Goal: Contribute content

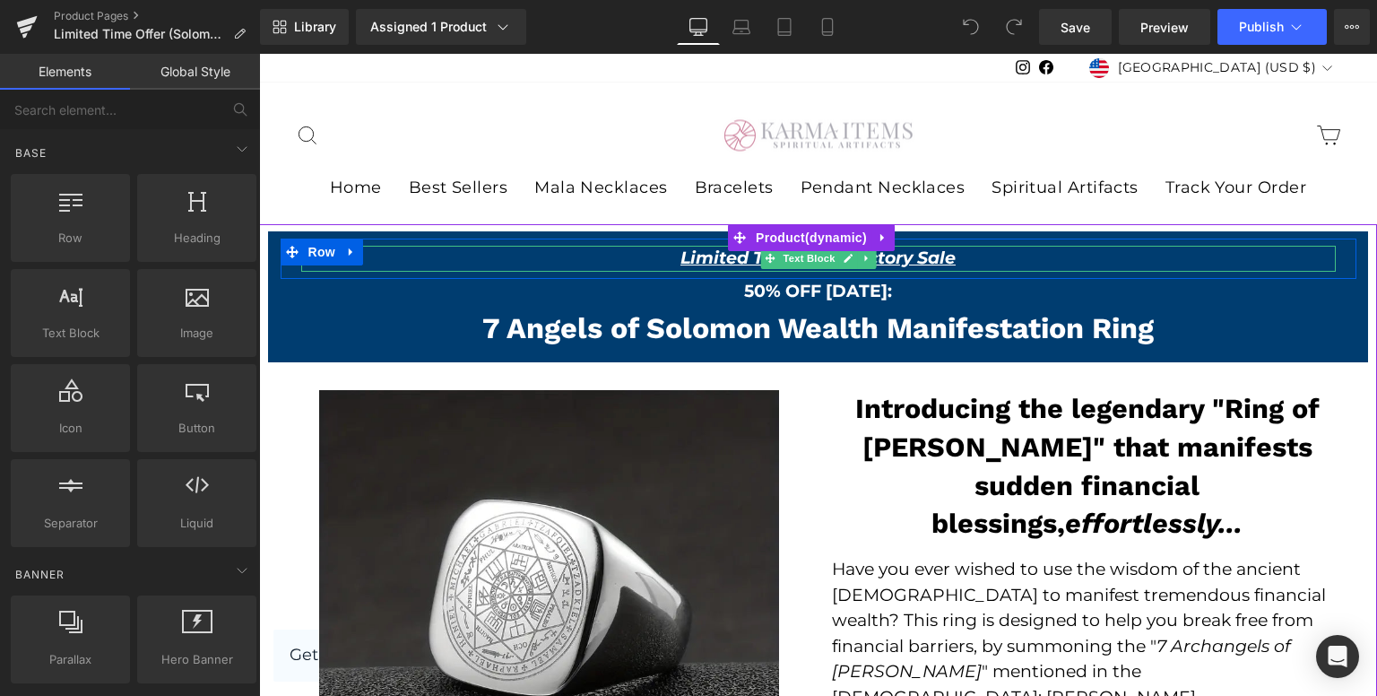
drag, startPoint x: 935, startPoint y: 256, endPoint x: 801, endPoint y: 276, distance: 136.0
click at [935, 256] on u "Limited Time Introductory Sale" at bounding box center [817, 257] width 275 height 21
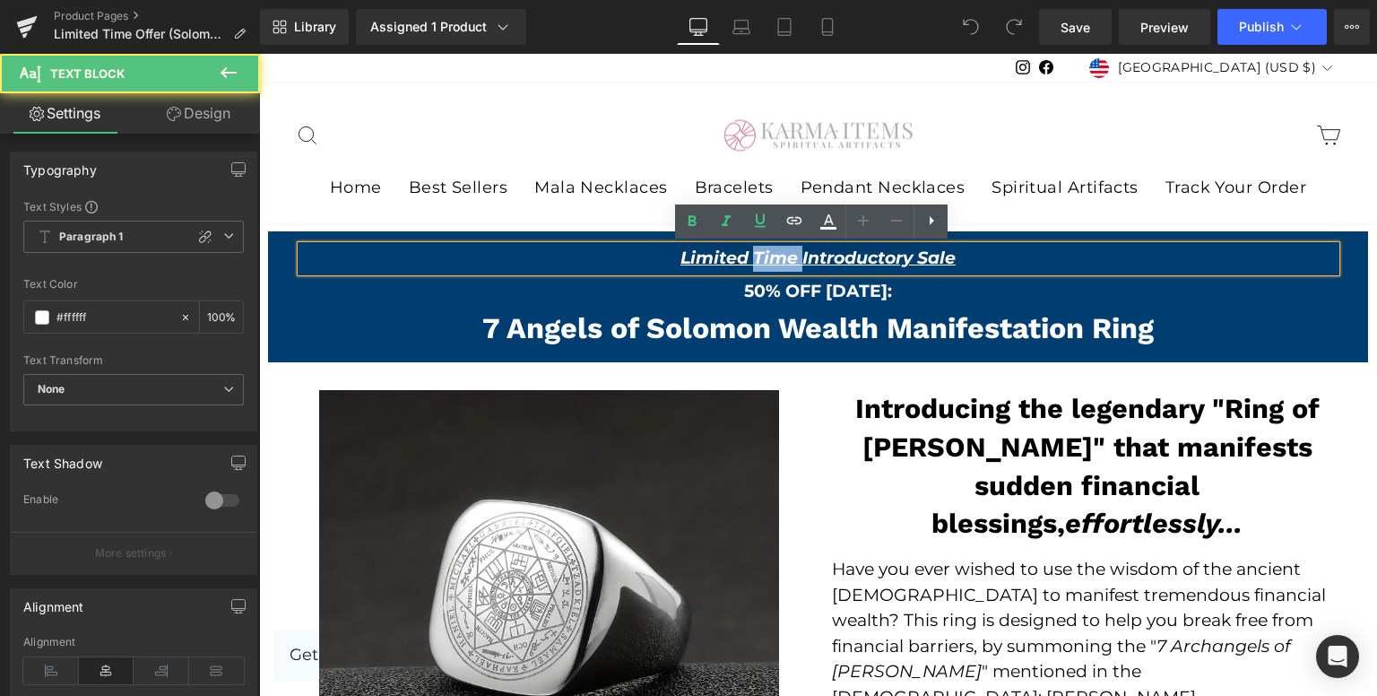
drag, startPoint x: 746, startPoint y: 263, endPoint x: 795, endPoint y: 262, distance: 49.3
click at [795, 262] on u "Limited Time Introductory Sale" at bounding box center [817, 257] width 275 height 21
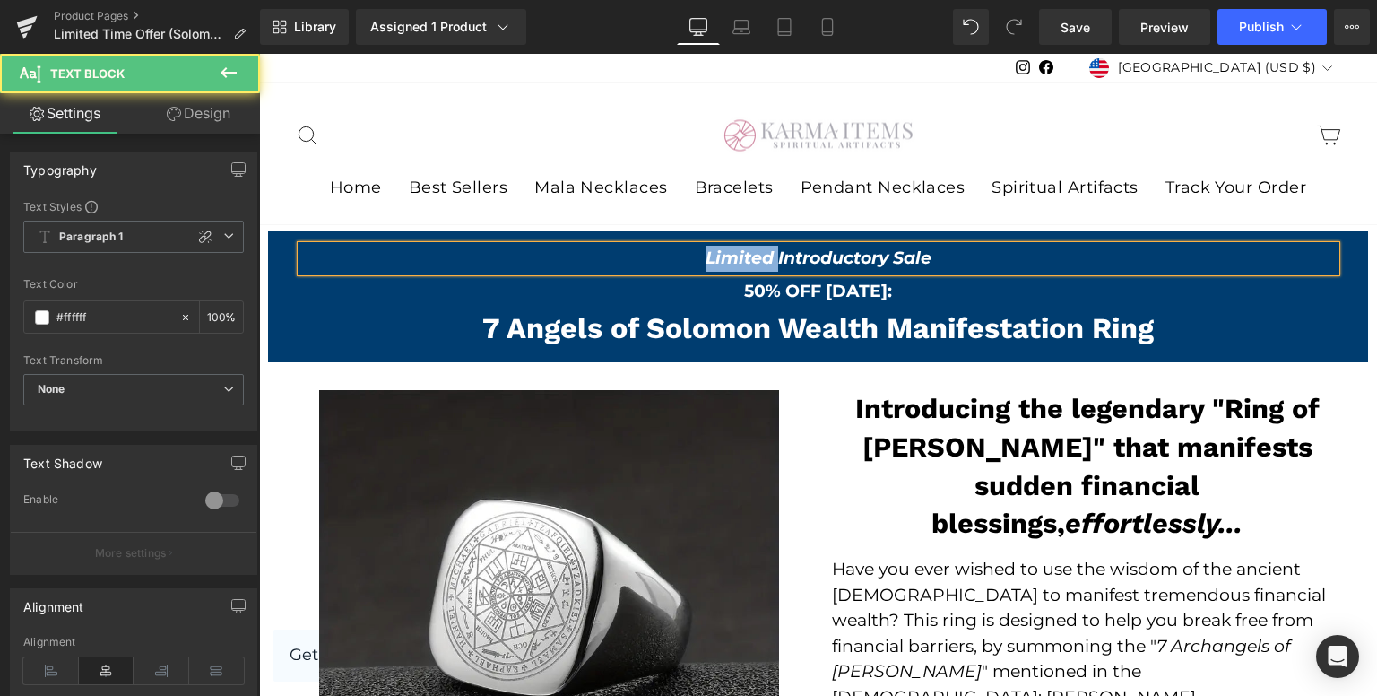
drag, startPoint x: 771, startPoint y: 256, endPoint x: 699, endPoint y: 262, distance: 71.9
click at [706, 262] on u "Limited Introductory Sale" at bounding box center [819, 257] width 226 height 21
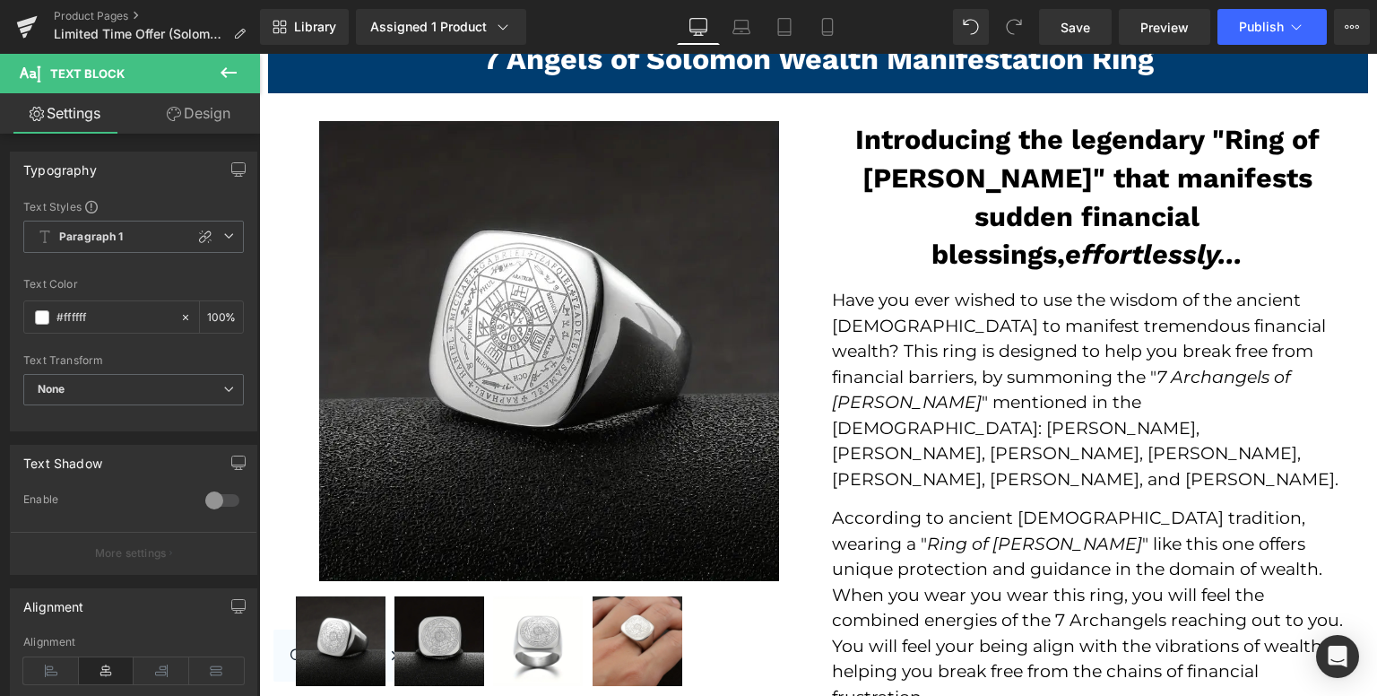
click at [859, 340] on p "Have you ever wished to use the wisdom of the ancient Israelites to manifest tr…" at bounding box center [1087, 390] width 511 height 204
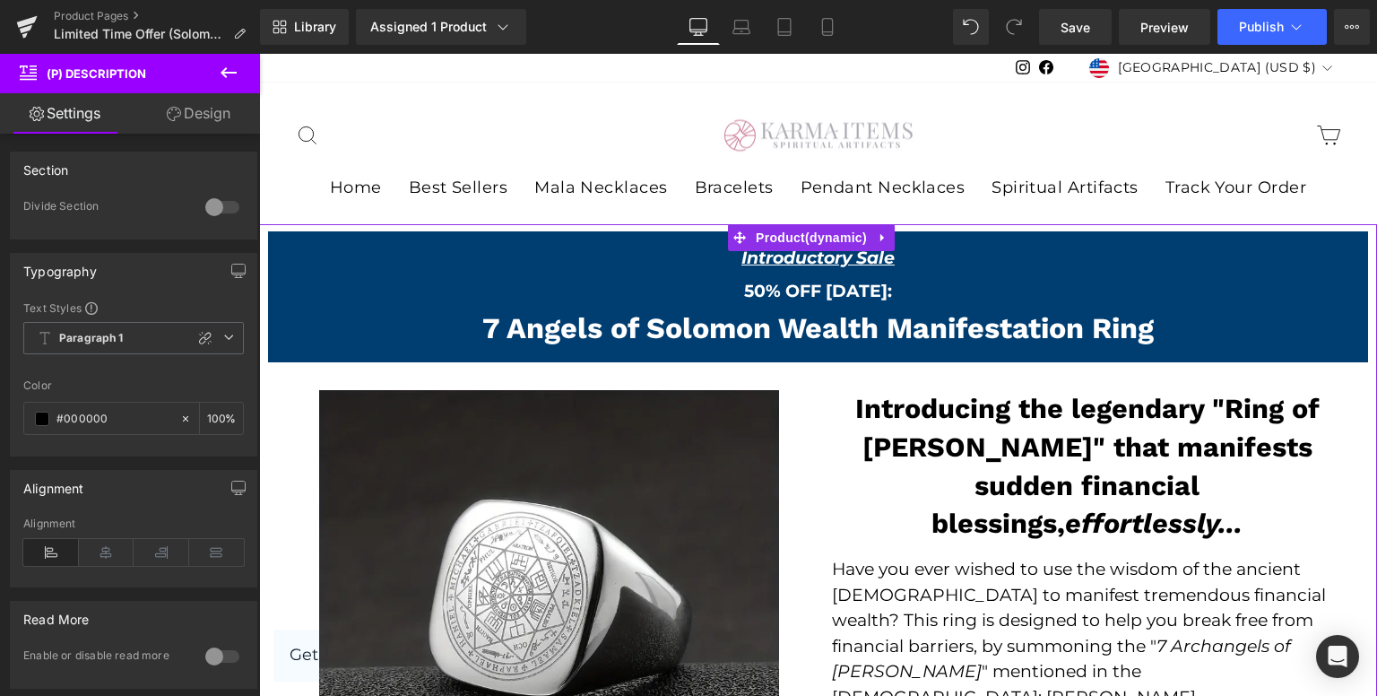
drag, startPoint x: 772, startPoint y: 342, endPoint x: 724, endPoint y: 332, distance: 48.5
click at [772, 342] on div "7 Angels of Solomon Wealth Manifestation Ring Heading" at bounding box center [818, 328] width 1035 height 35
click at [772, 342] on h2 "7 Angels of Solomon Wealth Manifestation Ring" at bounding box center [818, 328] width 1035 height 35
click at [734, 334] on h2 "7 Angels of Solomon Wealth Manifestation Ring" at bounding box center [818, 328] width 1035 height 35
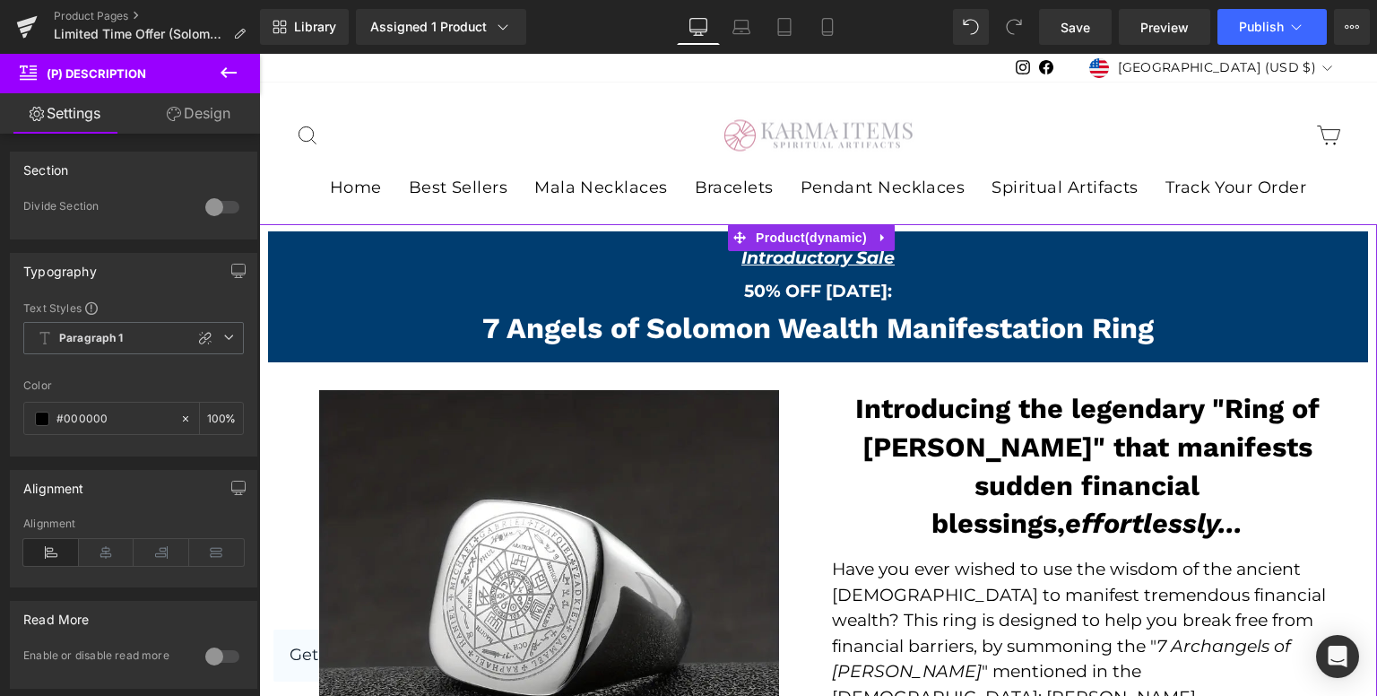
click at [734, 334] on h2 "7 Angels of Solomon Wealth Manifestation Ring" at bounding box center [818, 328] width 1035 height 35
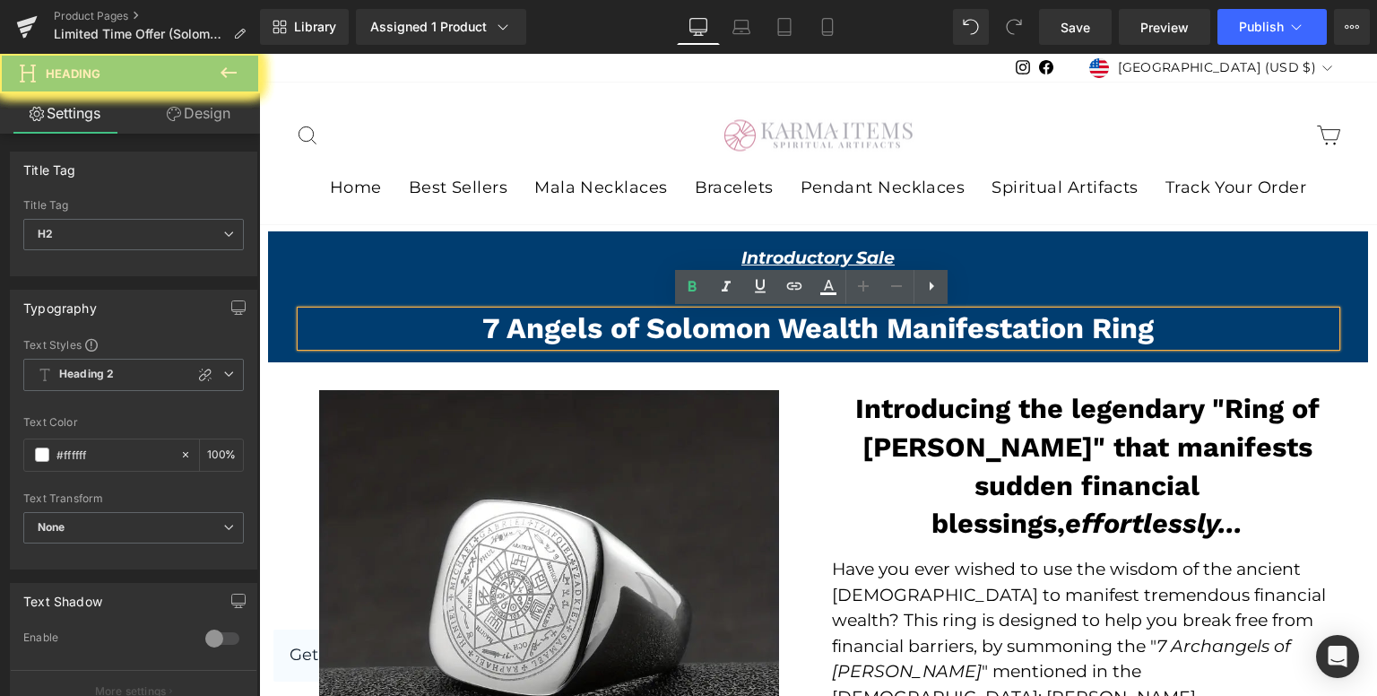
click at [701, 327] on h2 "7 Angels of Solomon Wealth Manifestation Ring" at bounding box center [818, 328] width 1035 height 35
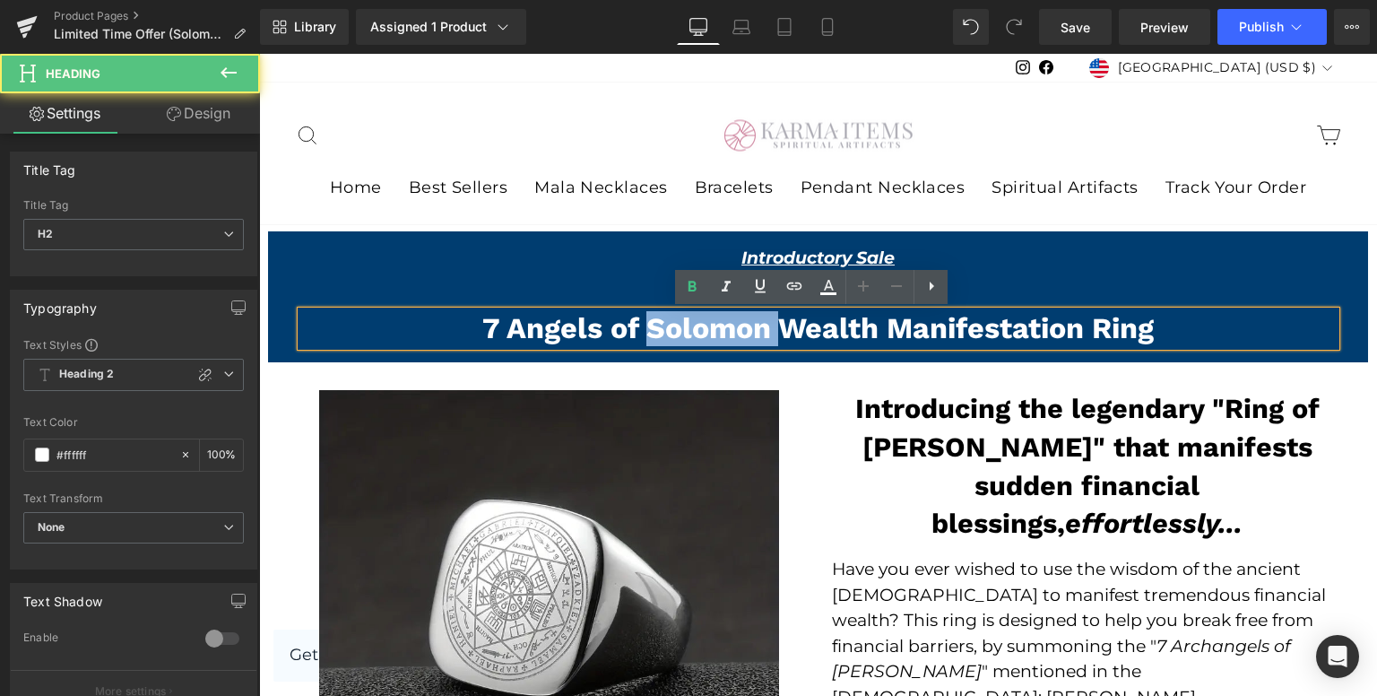
click at [701, 327] on h2 "7 Angels of Solomon Wealth Manifestation Ring" at bounding box center [818, 328] width 1035 height 35
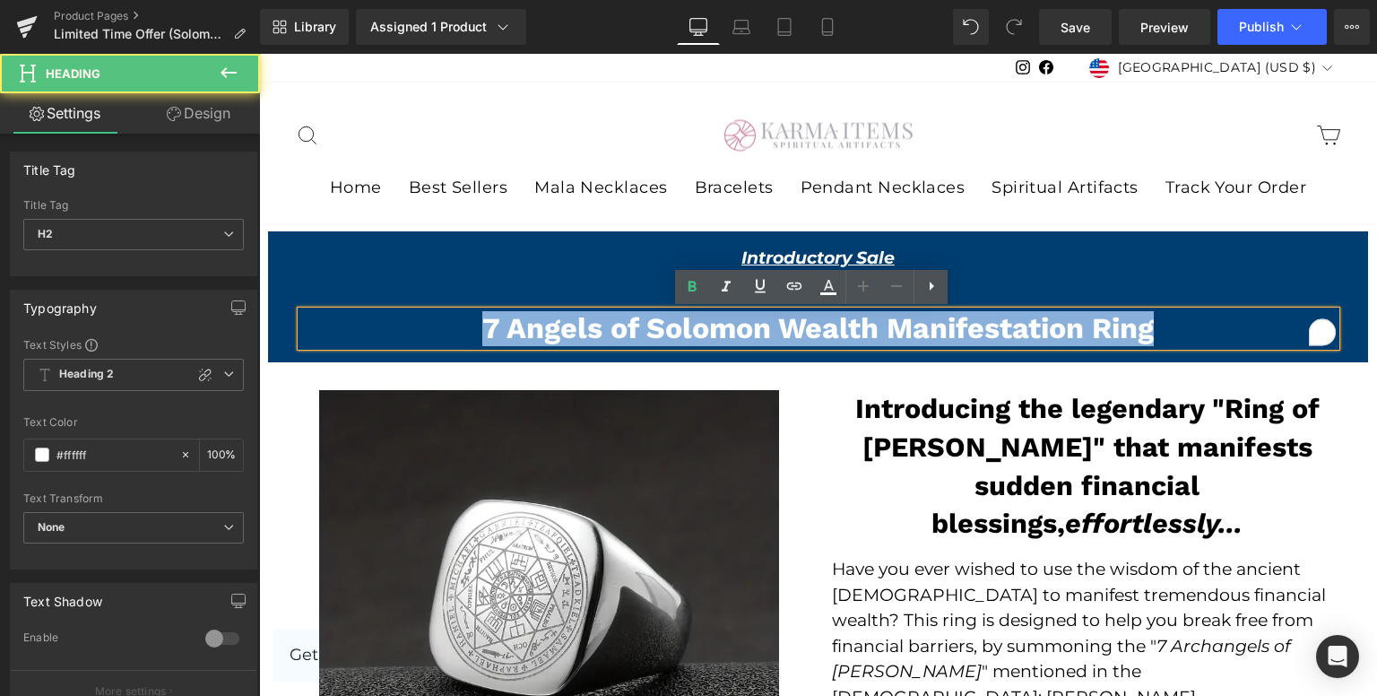
click at [701, 327] on h2 "7 Angels of Solomon Wealth Manifestation Ring" at bounding box center [818, 328] width 1035 height 35
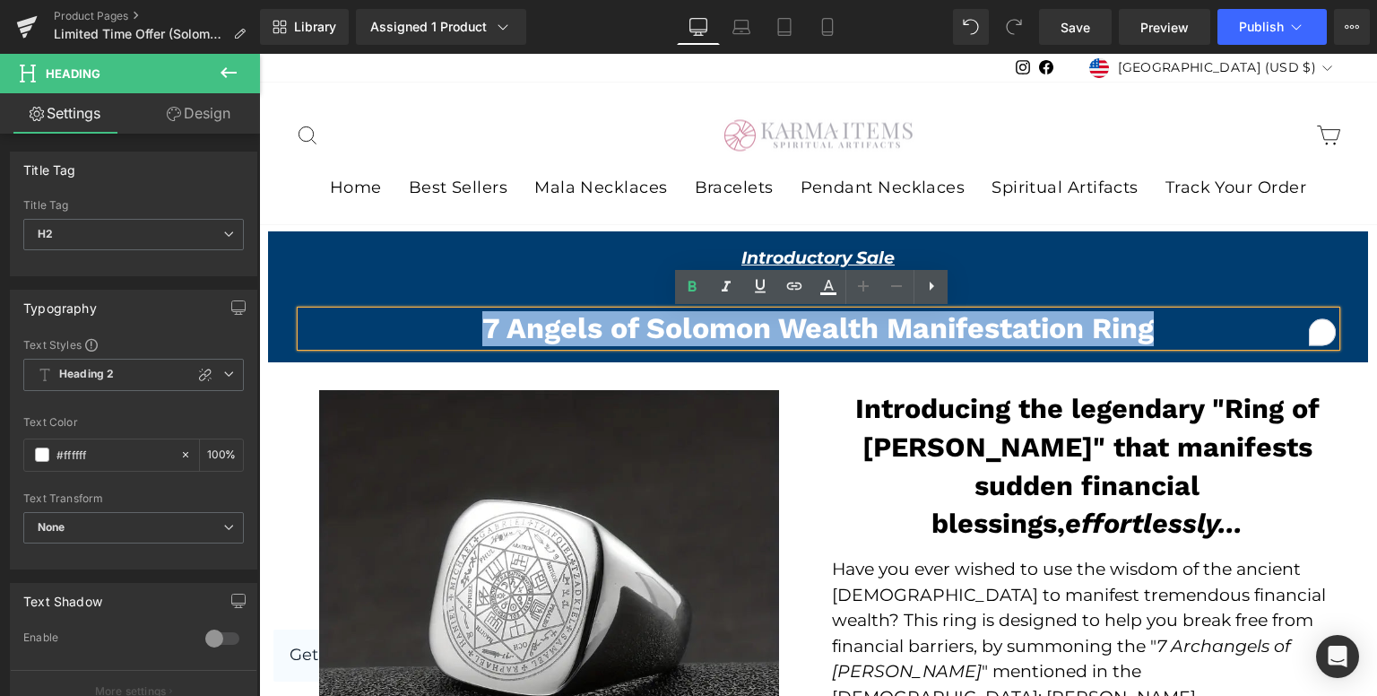
copy h2 "7 Angels of Solomon Wealth Manifestation Ring"
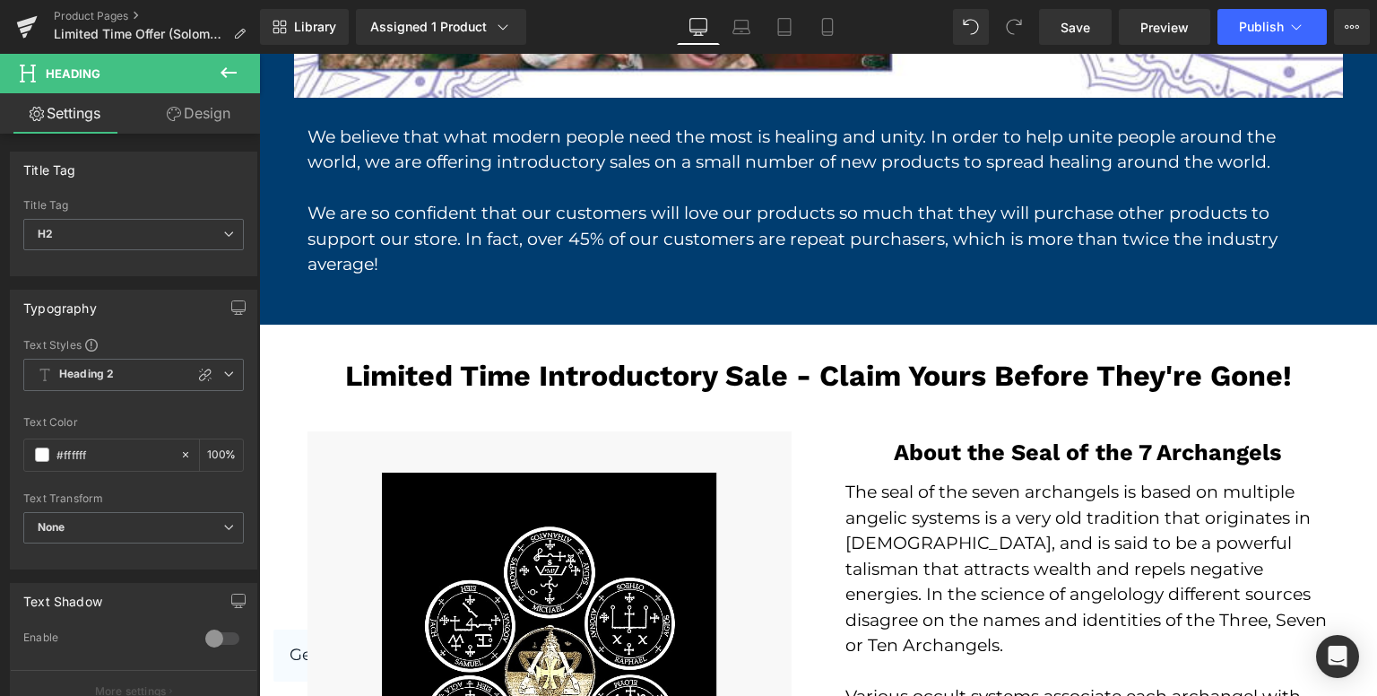
scroll to position [2779, 0]
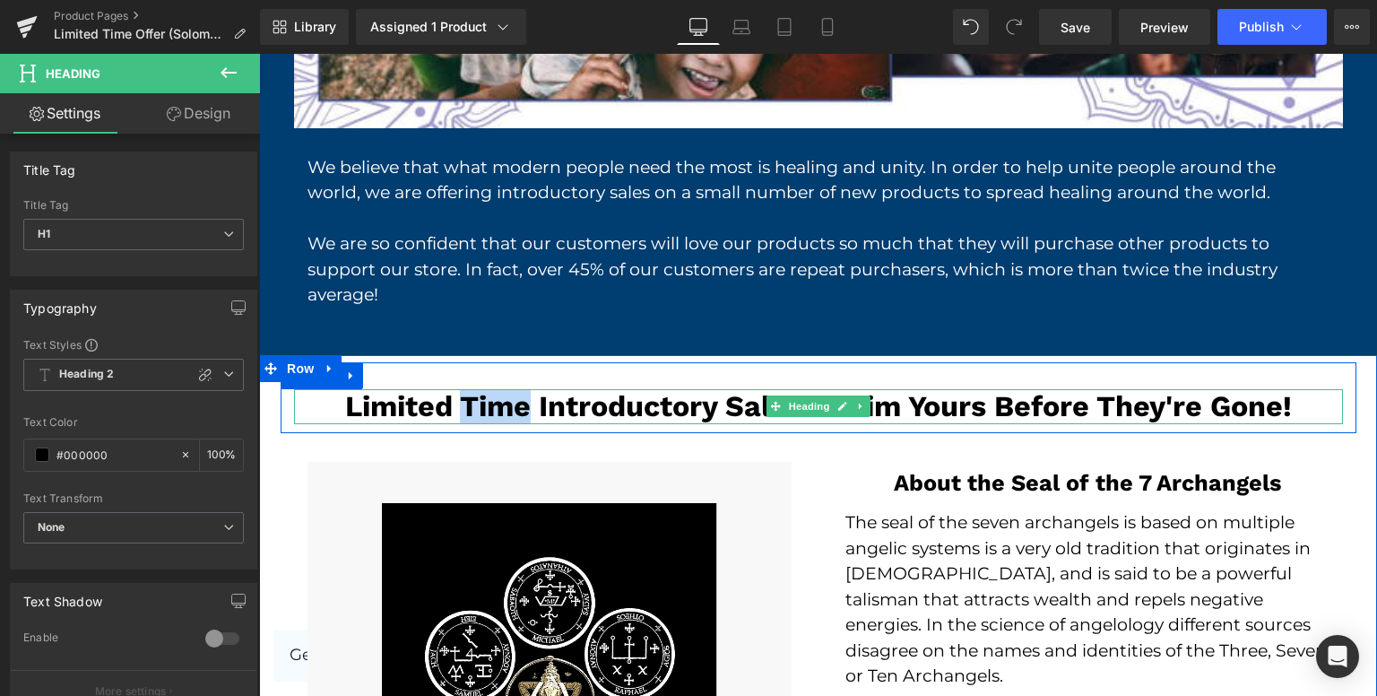
drag, startPoint x: 524, startPoint y: 298, endPoint x: 454, endPoint y: 296, distance: 70.0
click at [454, 389] on h1 "Limited Time Introductory Sale - Claim Yours Before They're Gone!" at bounding box center [818, 406] width 1049 height 35
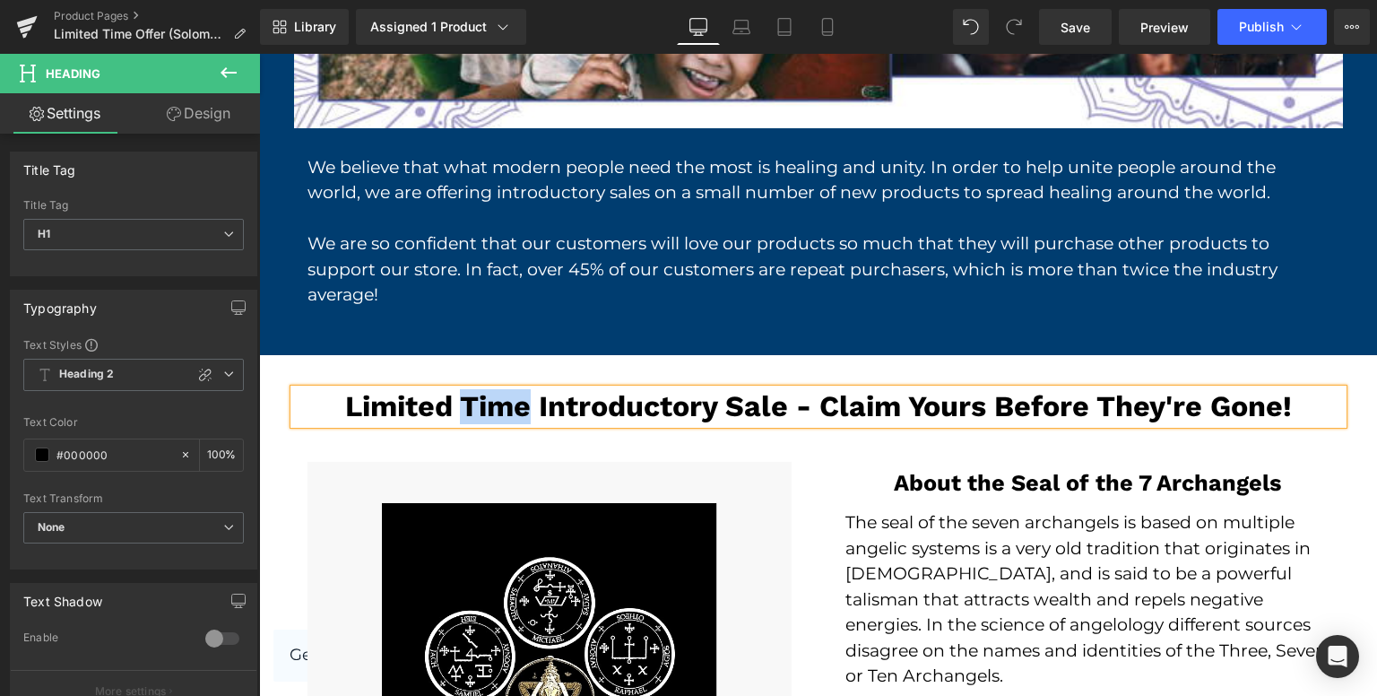
click at [524, 389] on h1 "Limited Time Introductory Sale - Claim Yours Before They're Gone!" at bounding box center [818, 406] width 1049 height 35
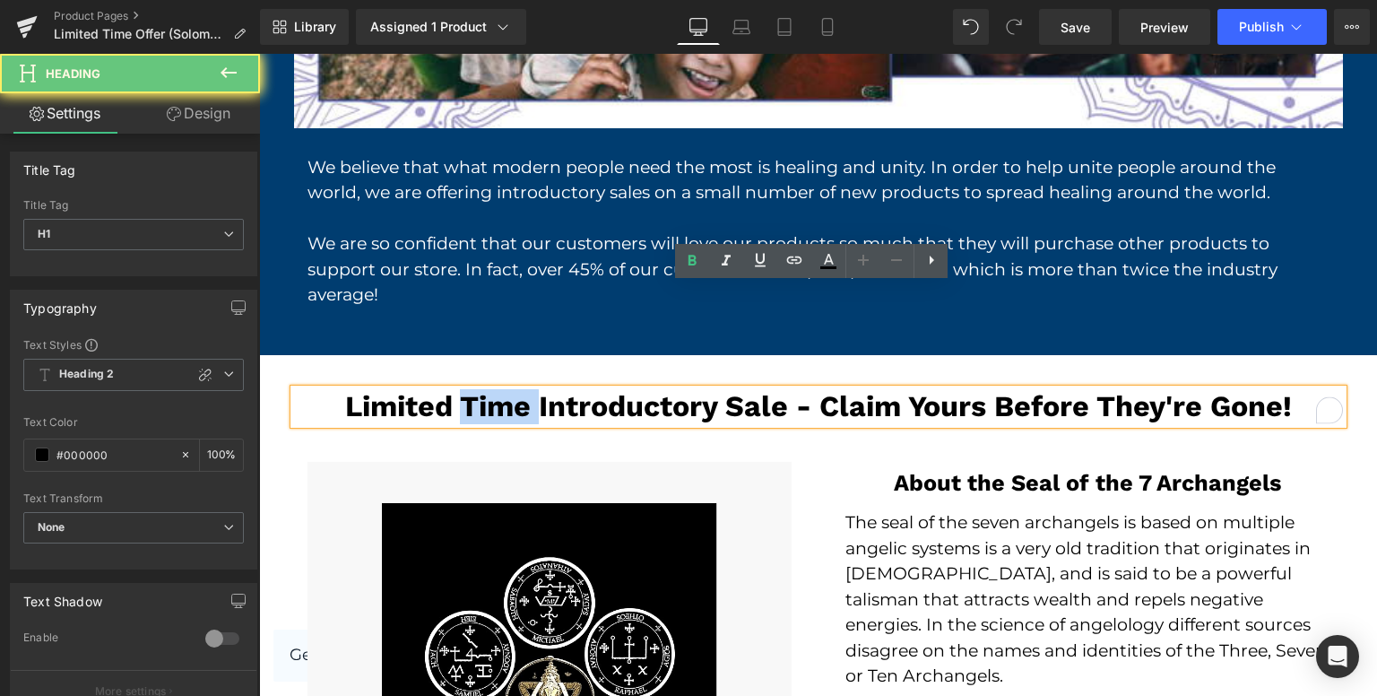
drag, startPoint x: 524, startPoint y: 301, endPoint x: 473, endPoint y: 301, distance: 50.2
click at [473, 389] on h1 "Limited Time Introductory Sale - Claim Yours Before They're Gone!" at bounding box center [818, 406] width 1049 height 35
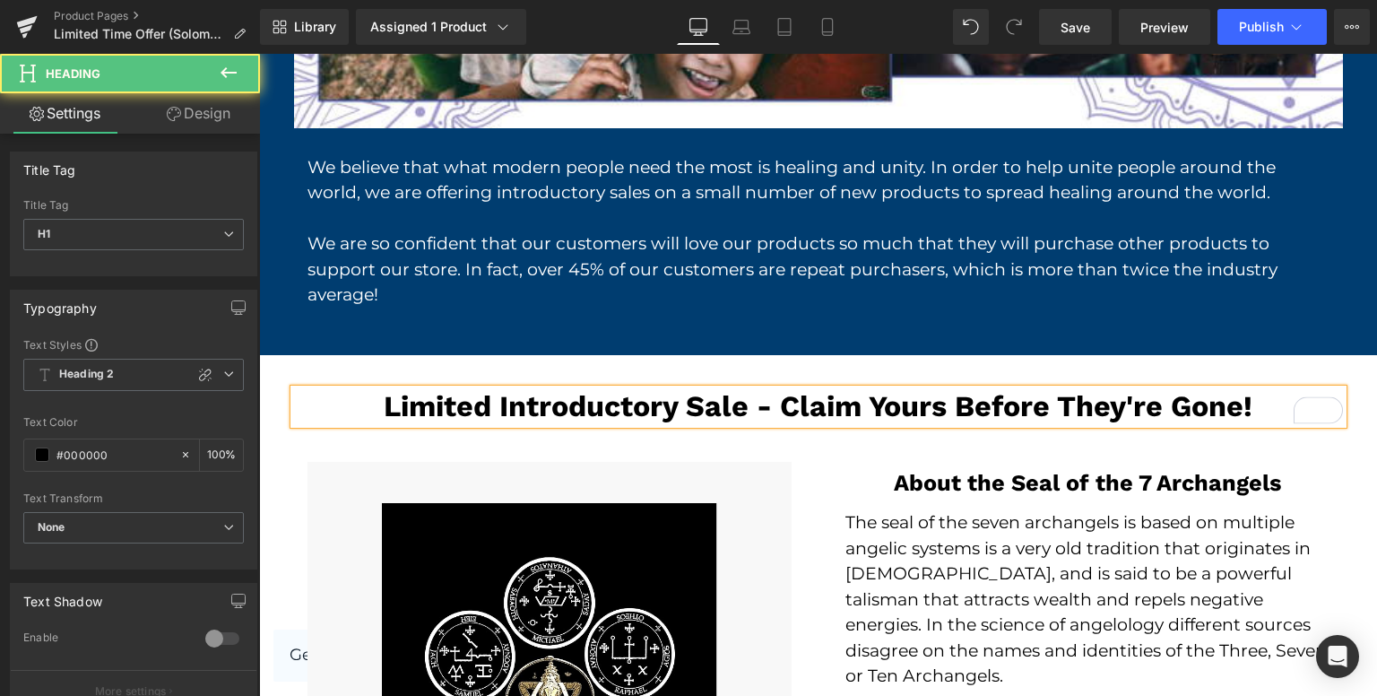
click at [484, 389] on h1 "Limited Introductory Sale - Claim Yours Before They're Gone!" at bounding box center [818, 406] width 1049 height 35
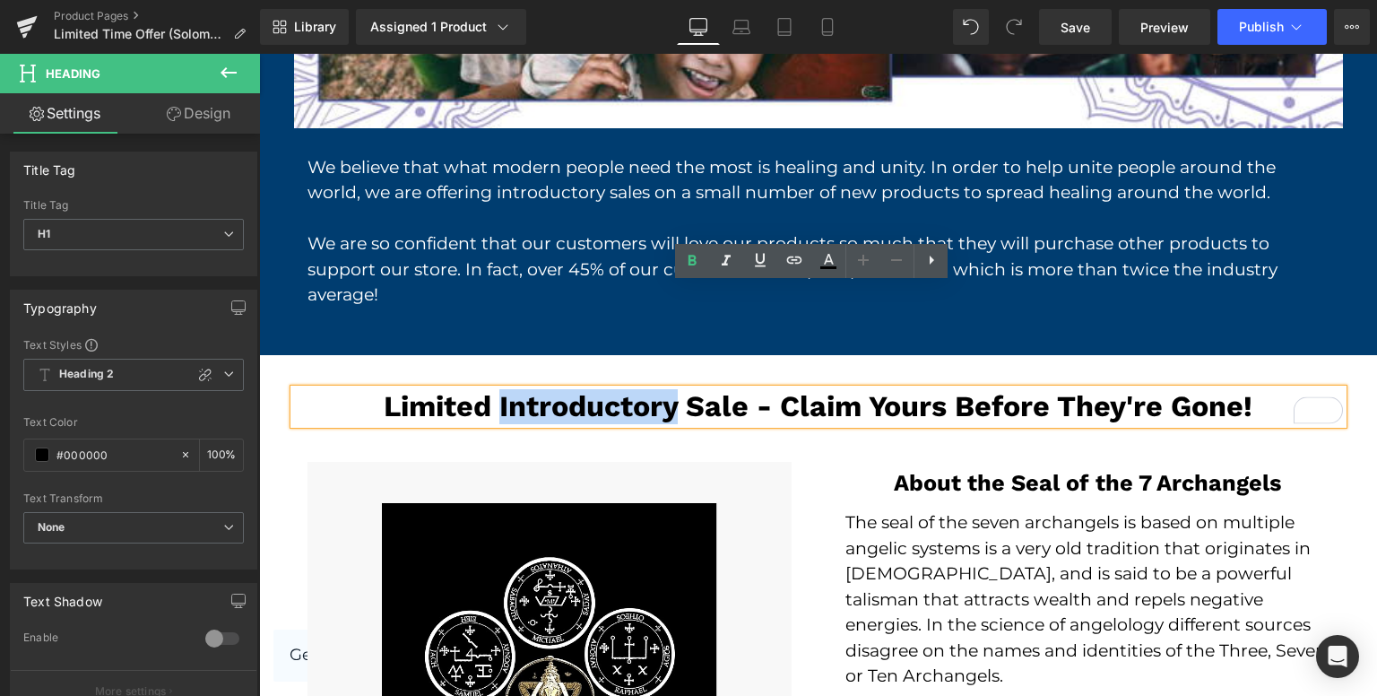
drag, startPoint x: 491, startPoint y: 307, endPoint x: 671, endPoint y: 291, distance: 179.9
click at [671, 389] on h1 "Limited Introductory Sale - Claim Yours Before They're Gone!" at bounding box center [818, 406] width 1049 height 35
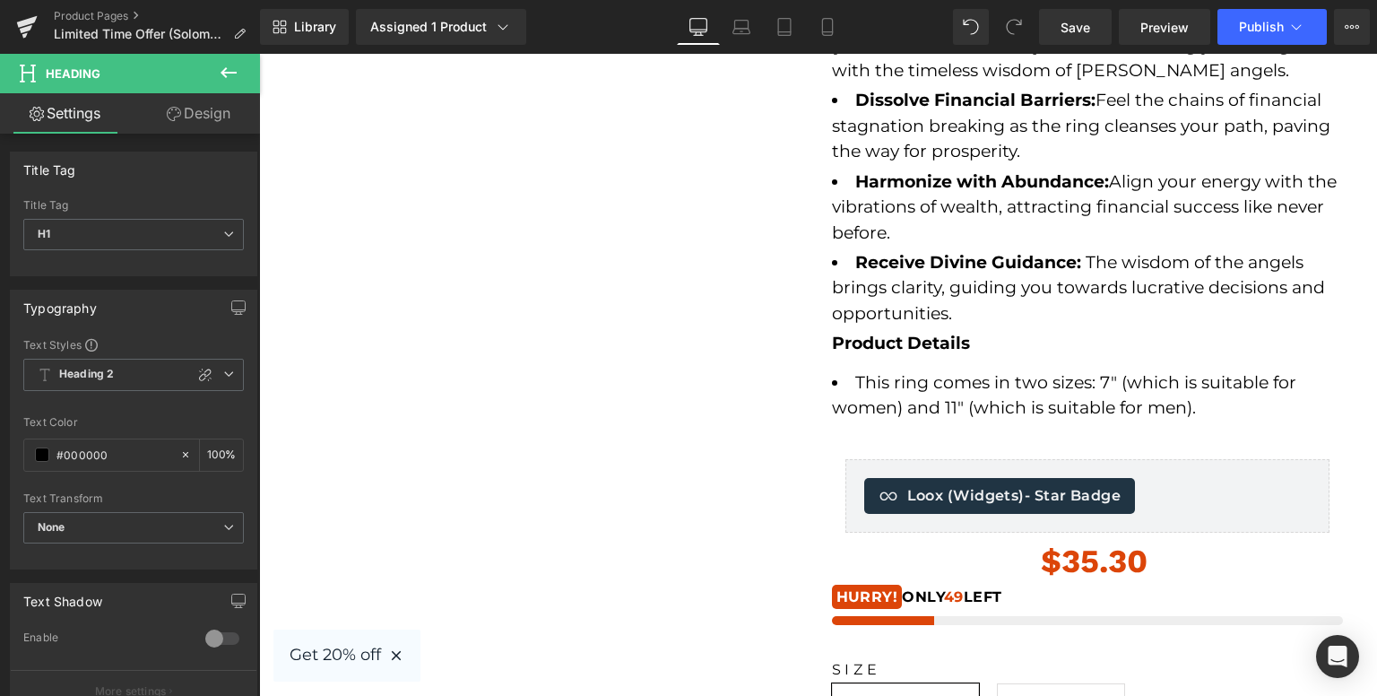
scroll to position [0, 0]
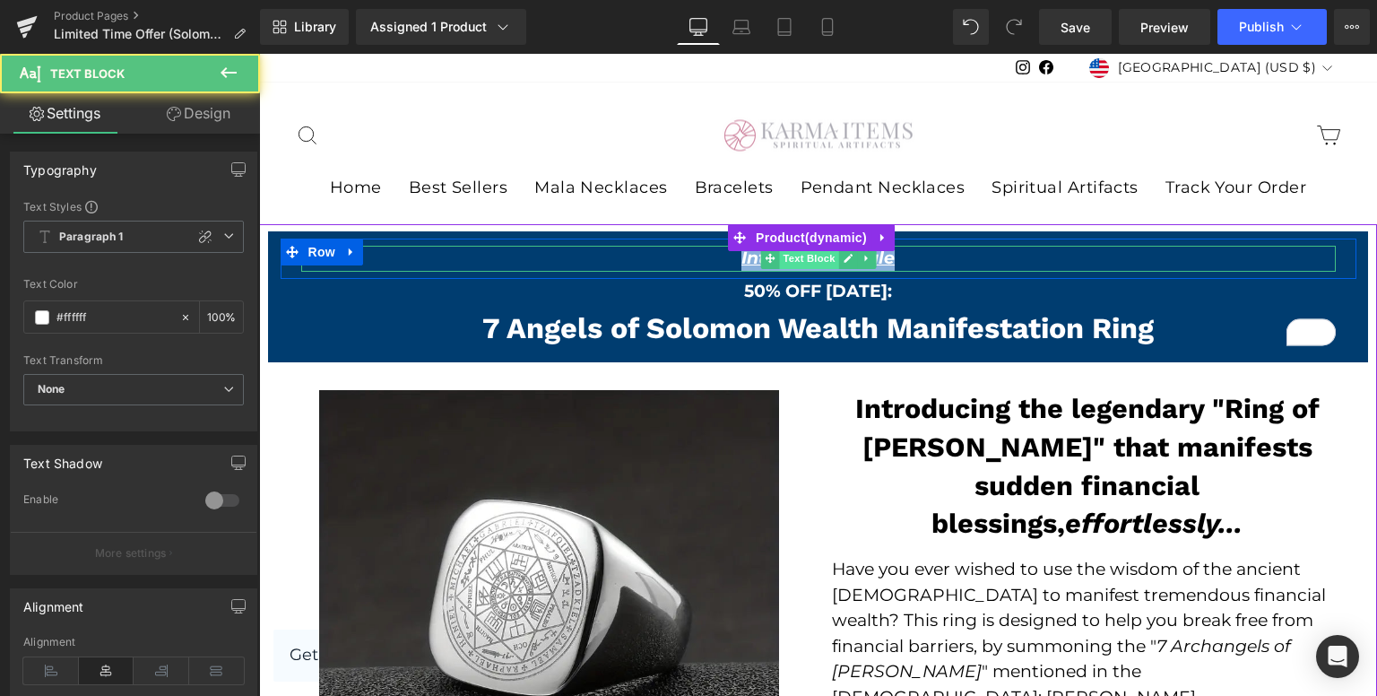
drag, startPoint x: 735, startPoint y: 261, endPoint x: 830, endPoint y: 259, distance: 95.0
click at [830, 259] on div "Introductory Sale Text Block" at bounding box center [818, 259] width 1035 height 26
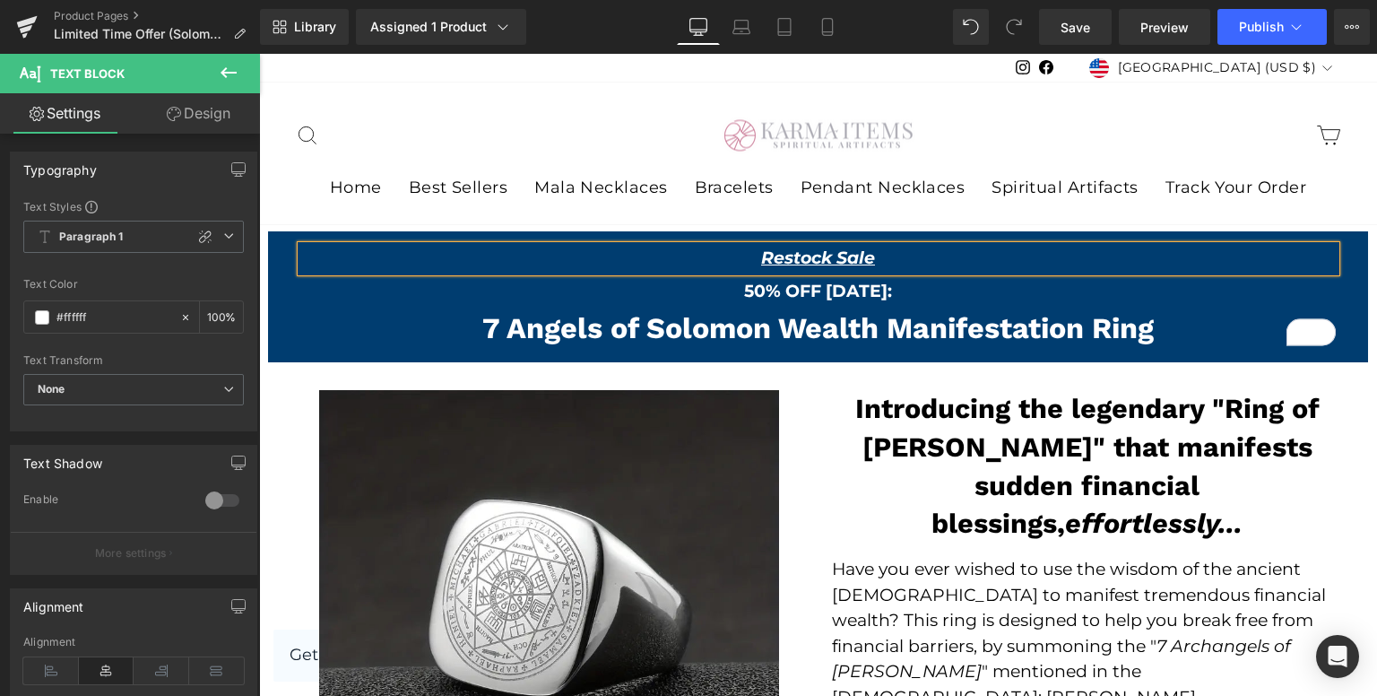
click at [920, 420] on strong "Introducing the legendary "Ring of King Solomon" that manifests sudden financia…" at bounding box center [1087, 466] width 464 height 146
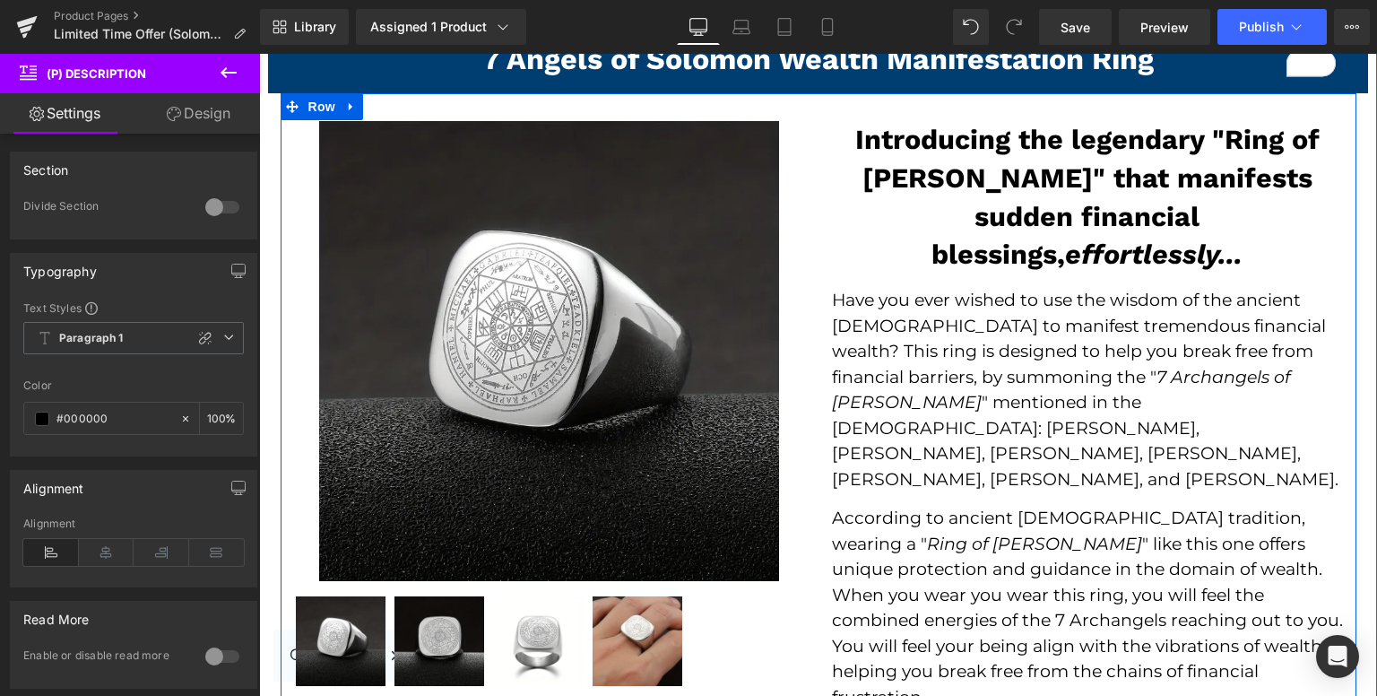
click at [869, 263] on h2 "Introducing the legendary "Ring of King Solomon" that manifests sudden financia…" at bounding box center [1087, 197] width 511 height 153
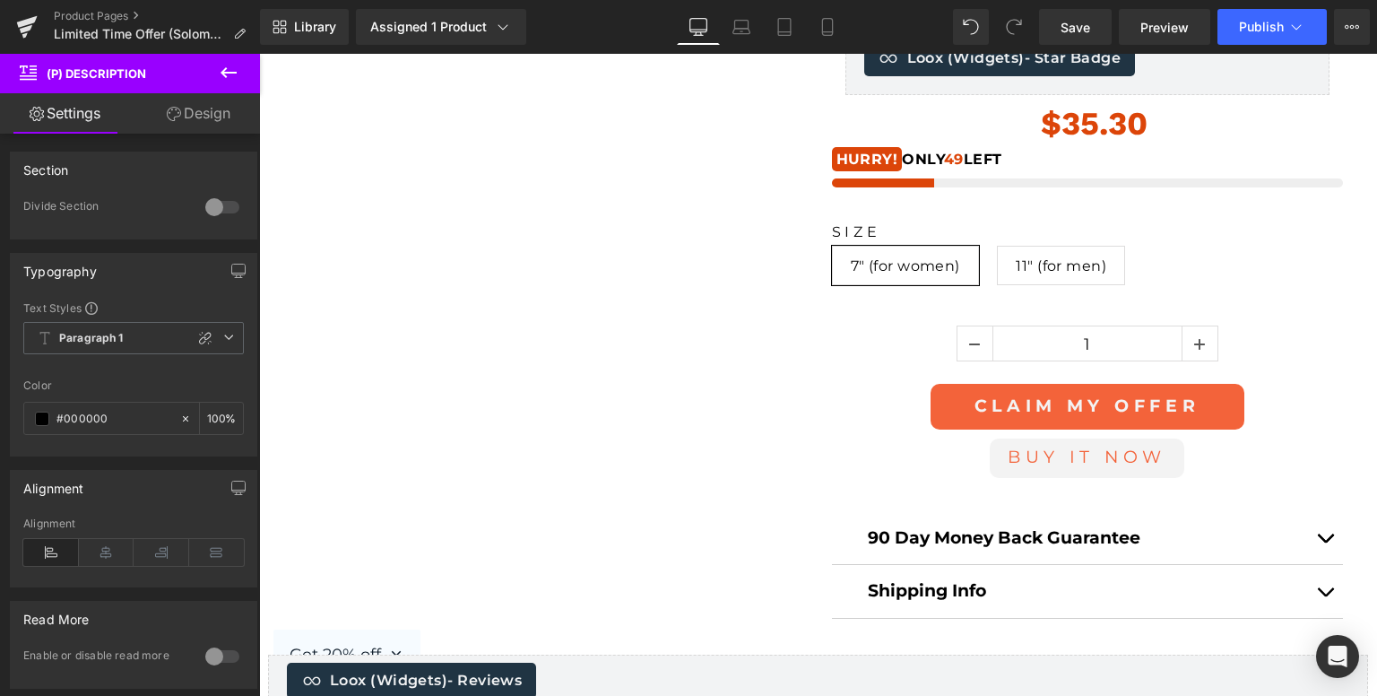
scroll to position [1255, 0]
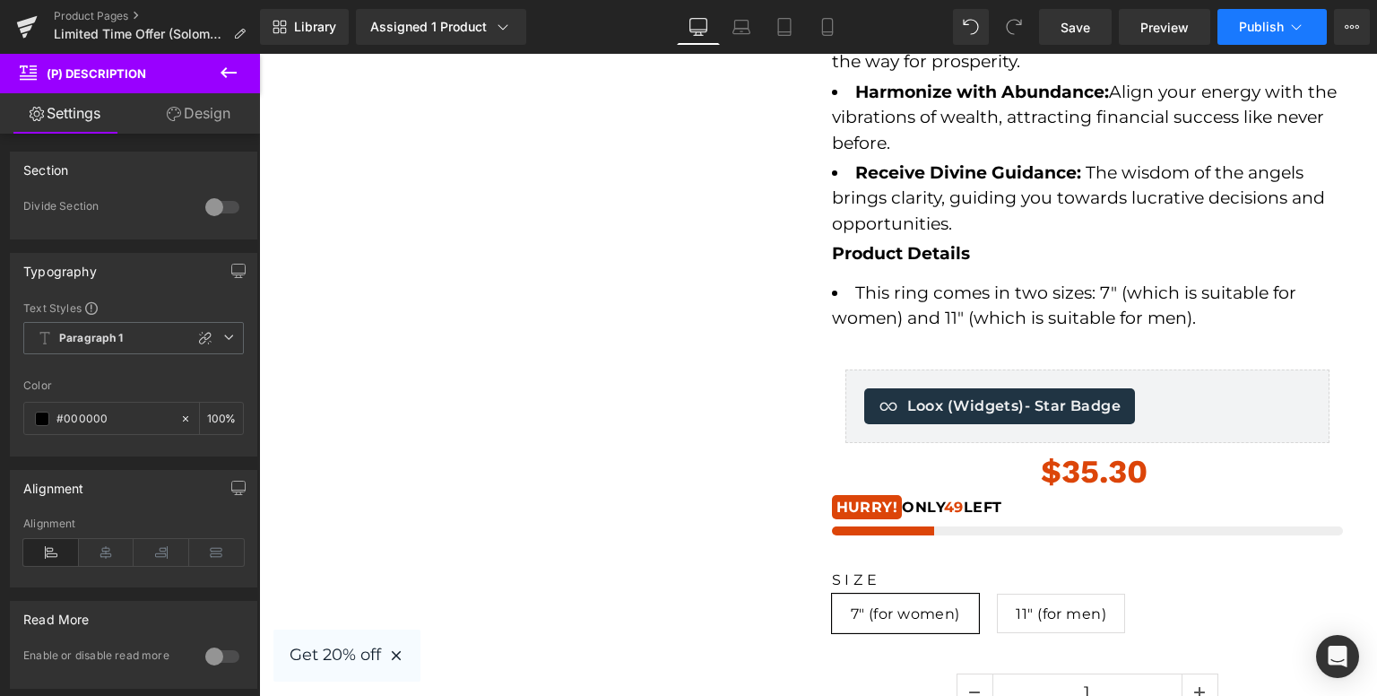
click at [1261, 33] on span "Publish" at bounding box center [1261, 27] width 45 height 14
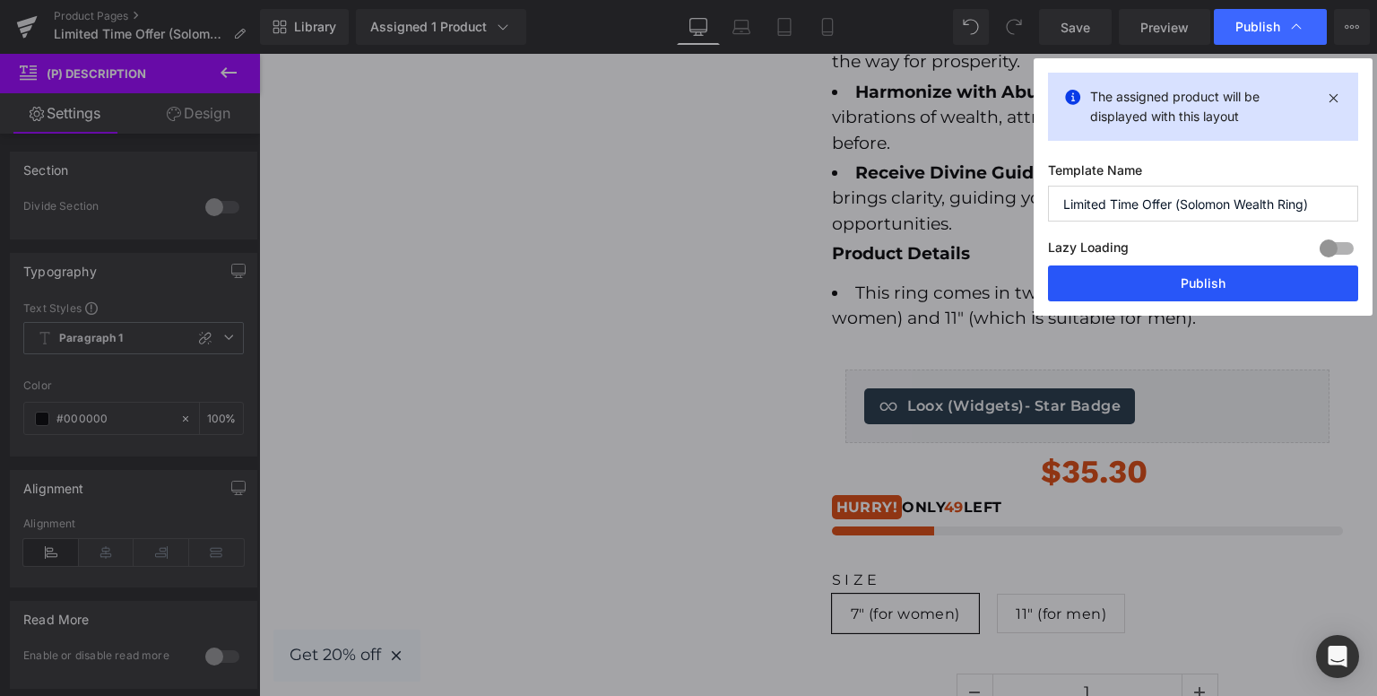
click at [1140, 284] on button "Publish" at bounding box center [1203, 283] width 310 height 36
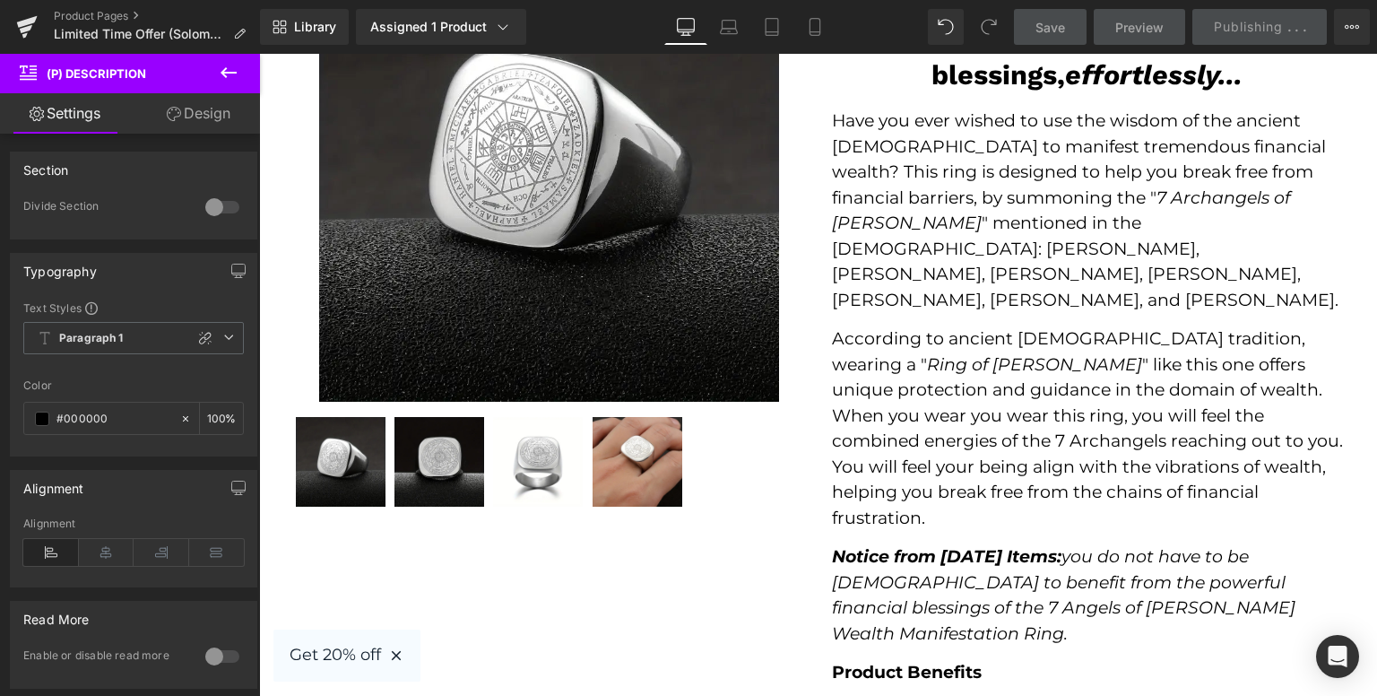
scroll to position [0, 0]
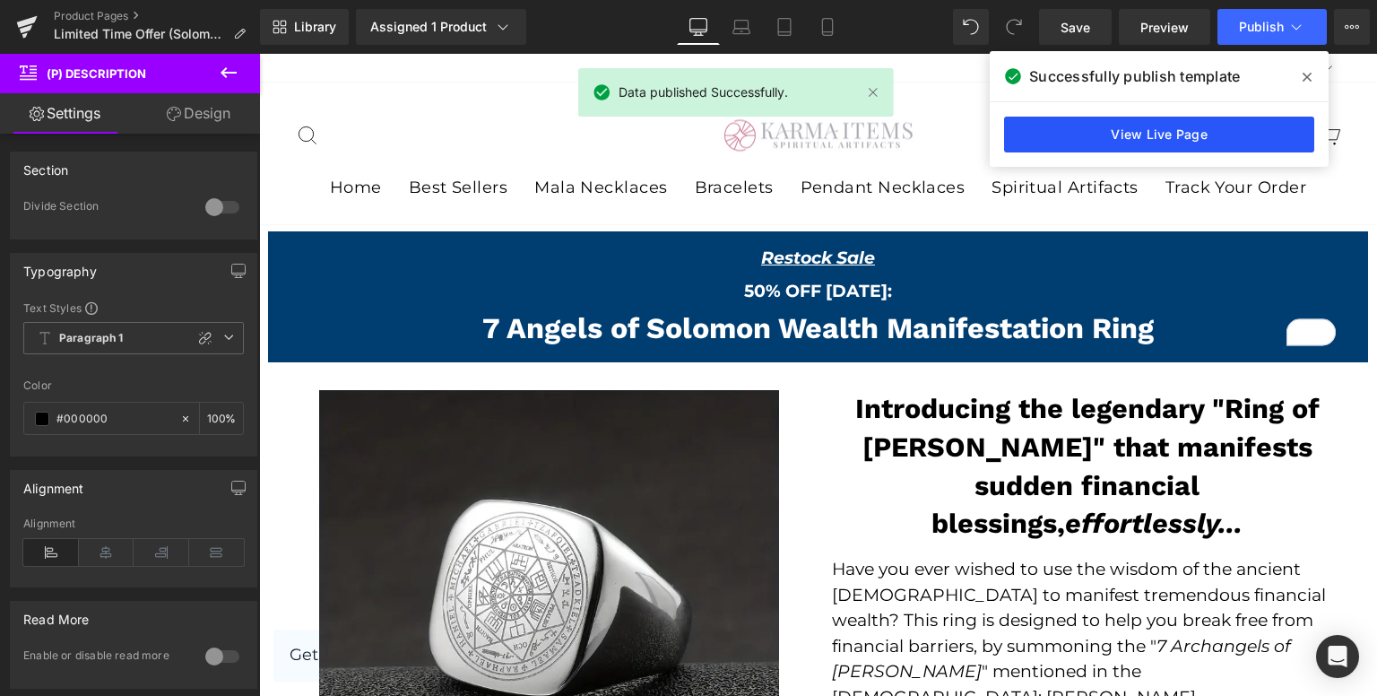
click at [1198, 135] on link "View Live Page" at bounding box center [1159, 135] width 310 height 36
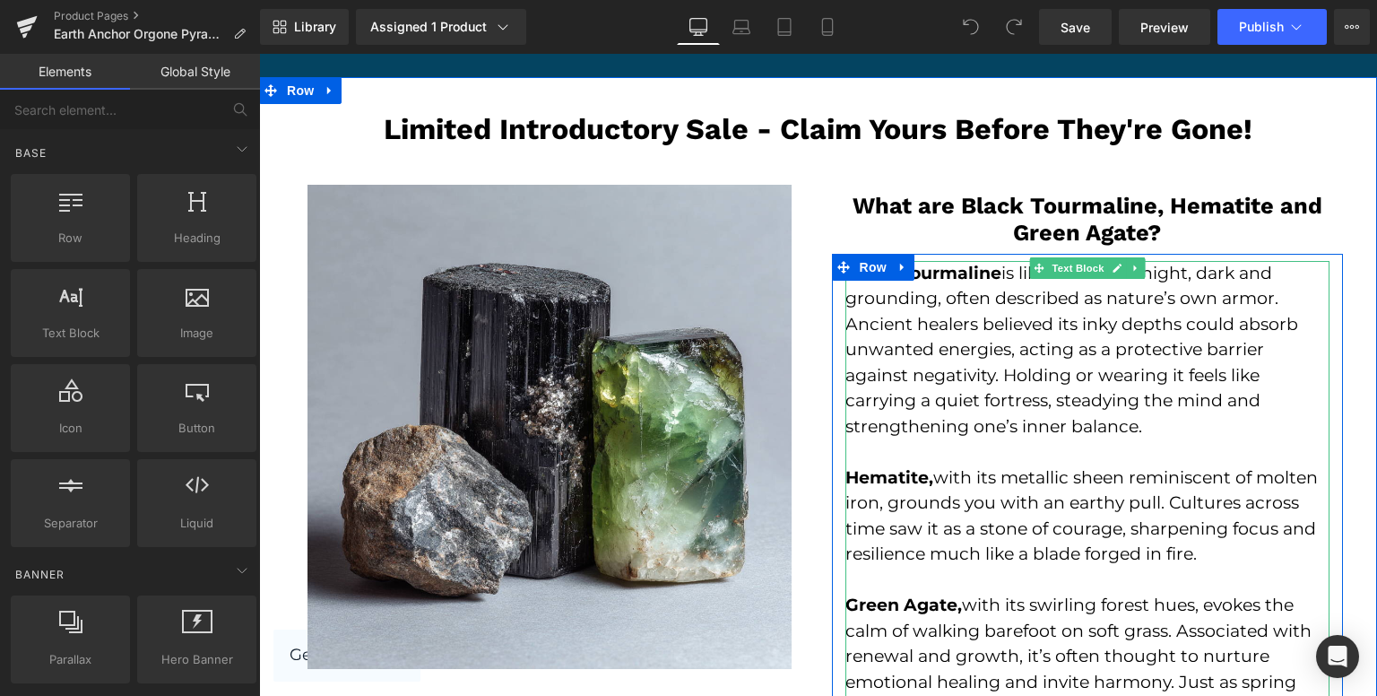
scroll to position [2779, 0]
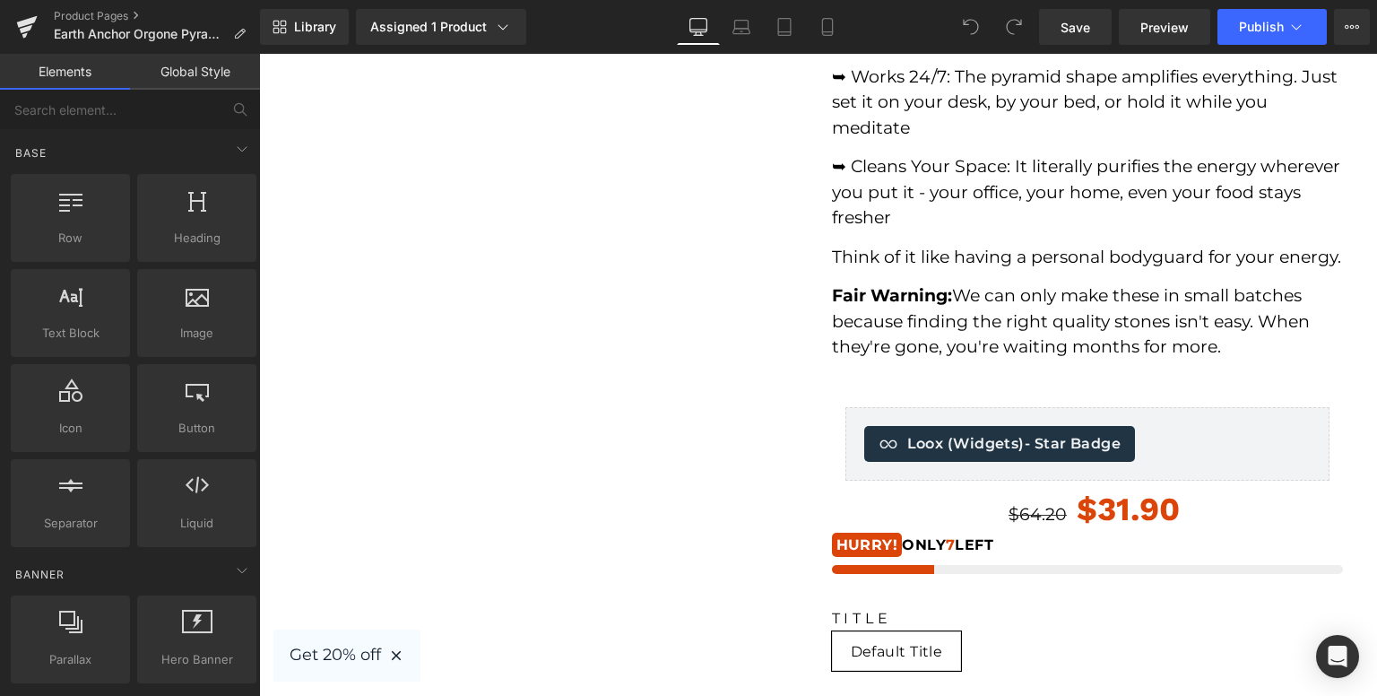
drag, startPoint x: 1376, startPoint y: 316, endPoint x: 1626, endPoint y: 103, distance: 328.2
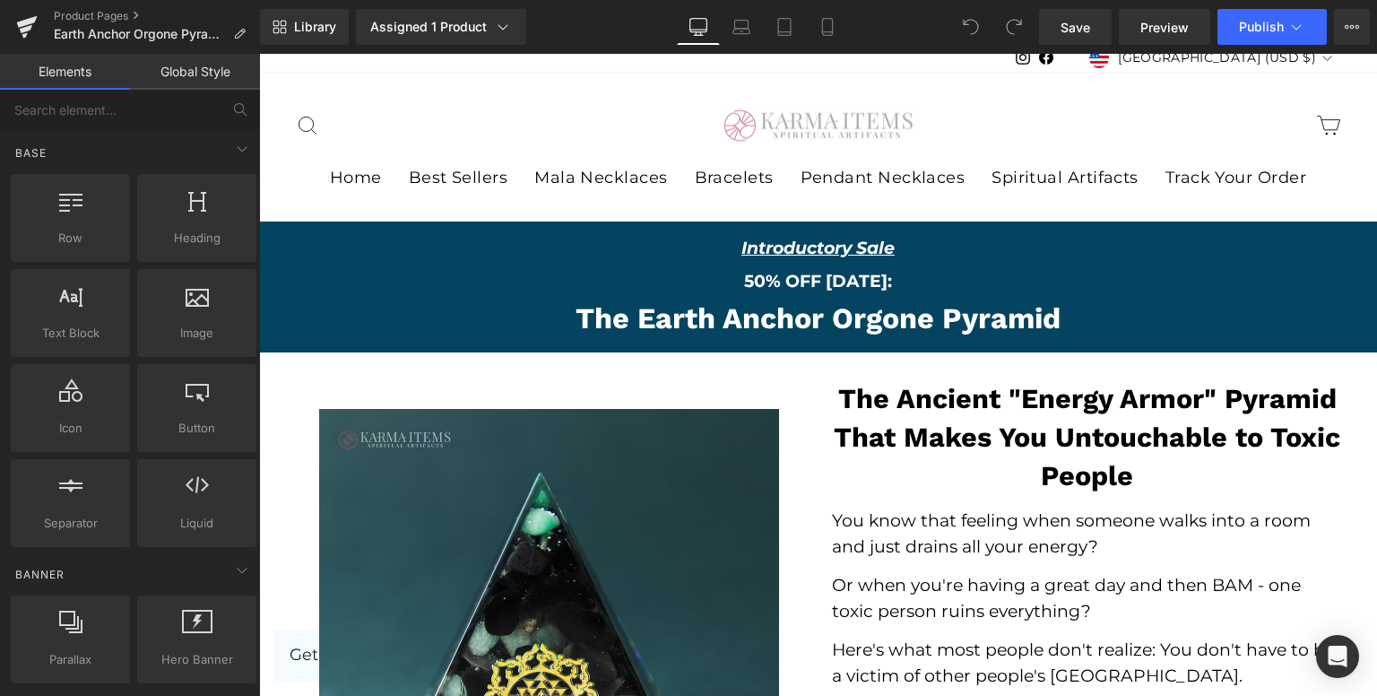
scroll to position [0, 0]
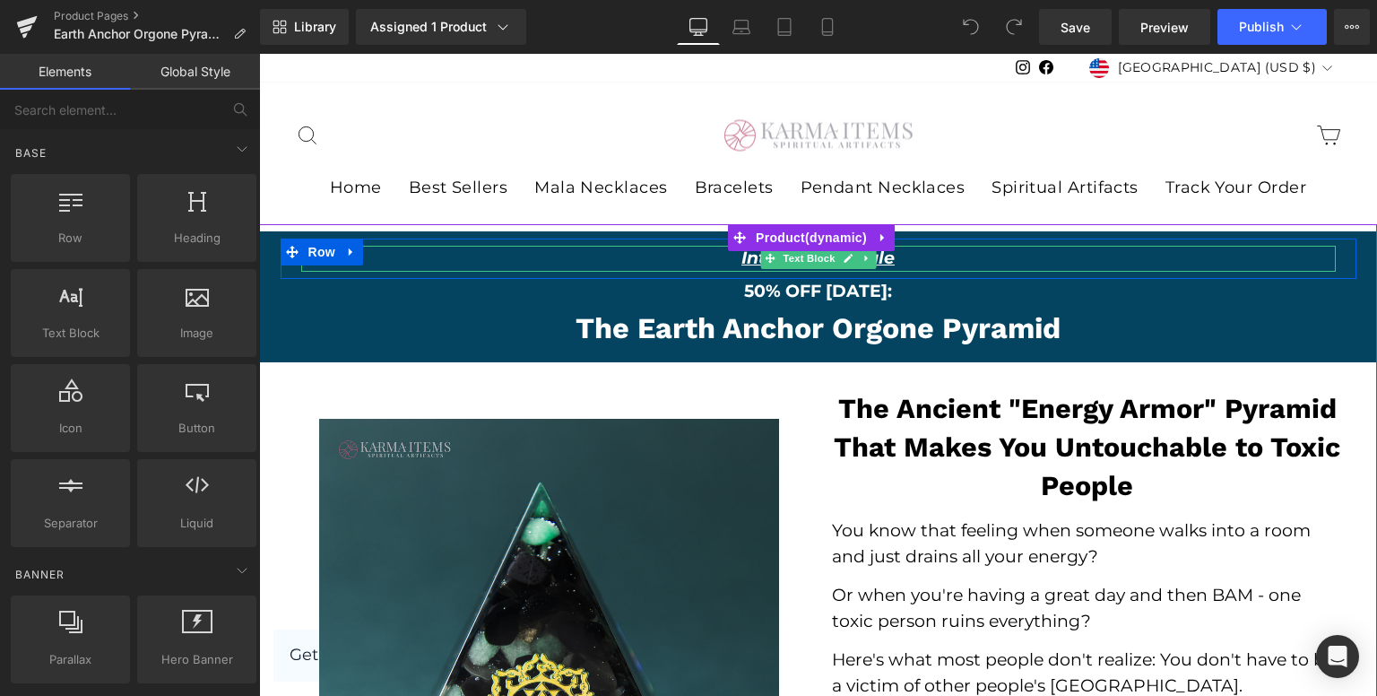
drag, startPoint x: 775, startPoint y: 257, endPoint x: 721, endPoint y: 266, distance: 54.5
click at [779, 257] on span "Text Block" at bounding box center [808, 258] width 59 height 22
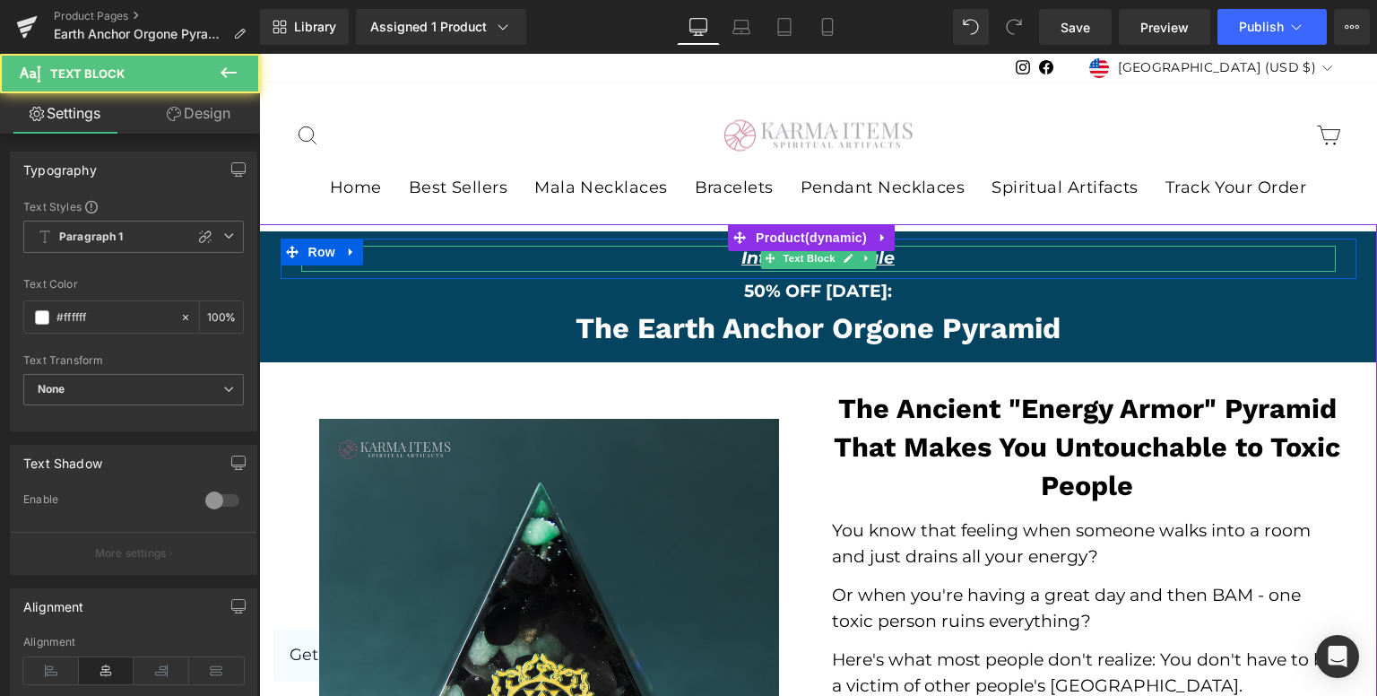
click at [716, 260] on p "Introductory Sale" at bounding box center [818, 259] width 1035 height 26
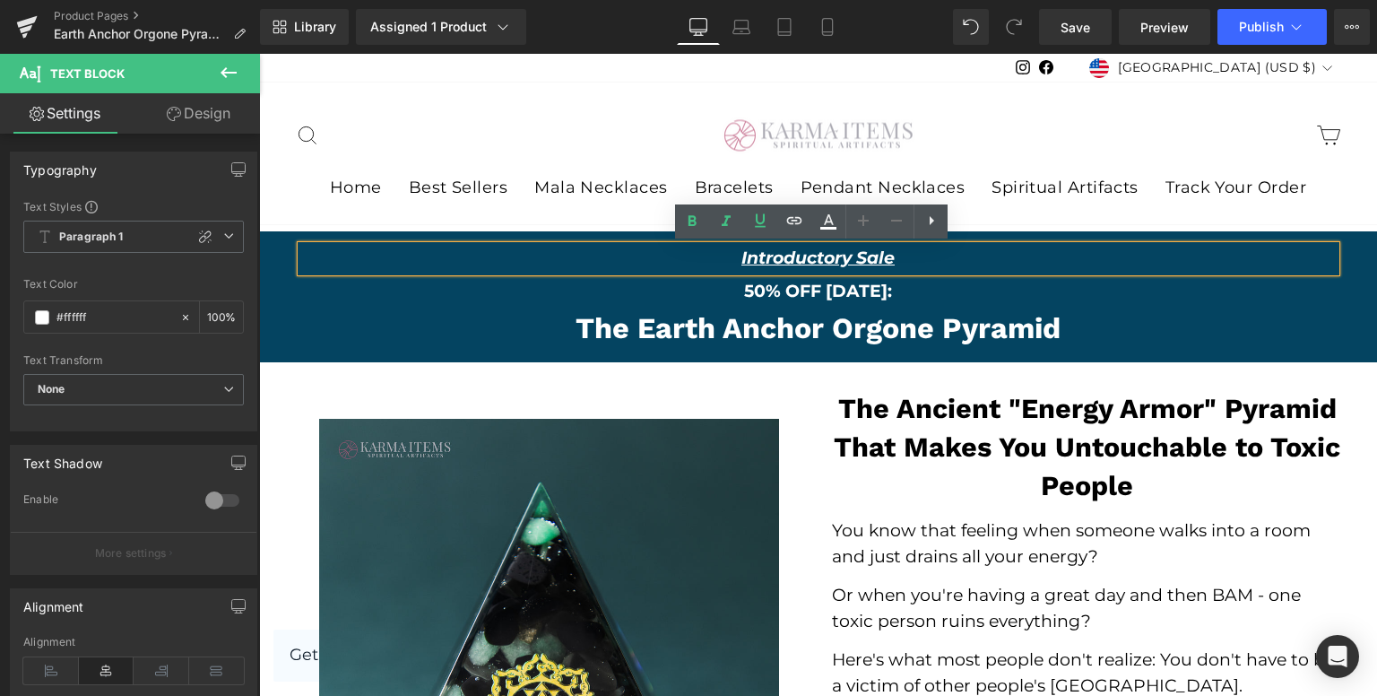
click at [743, 263] on u "Introductory Sale" at bounding box center [817, 257] width 153 height 21
click at [741, 263] on u "Introductory Sale" at bounding box center [817, 257] width 153 height 21
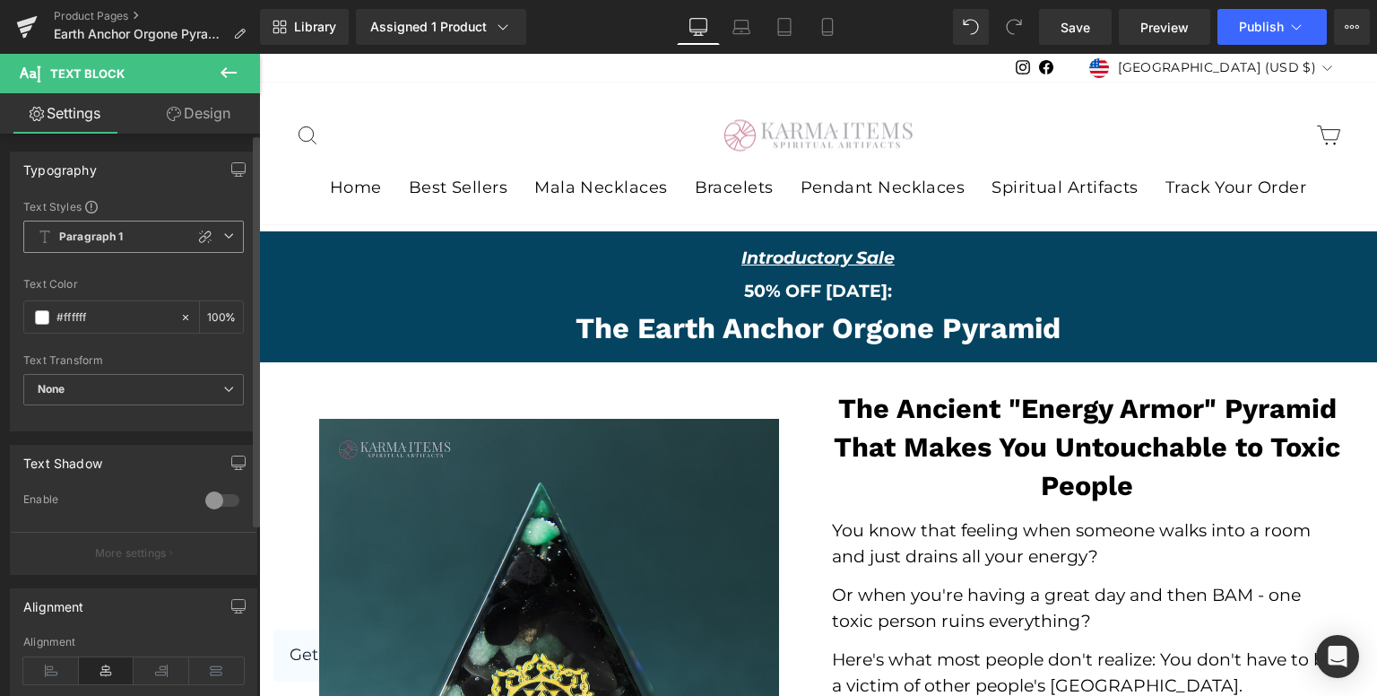
click at [226, 236] on icon at bounding box center [228, 235] width 11 height 11
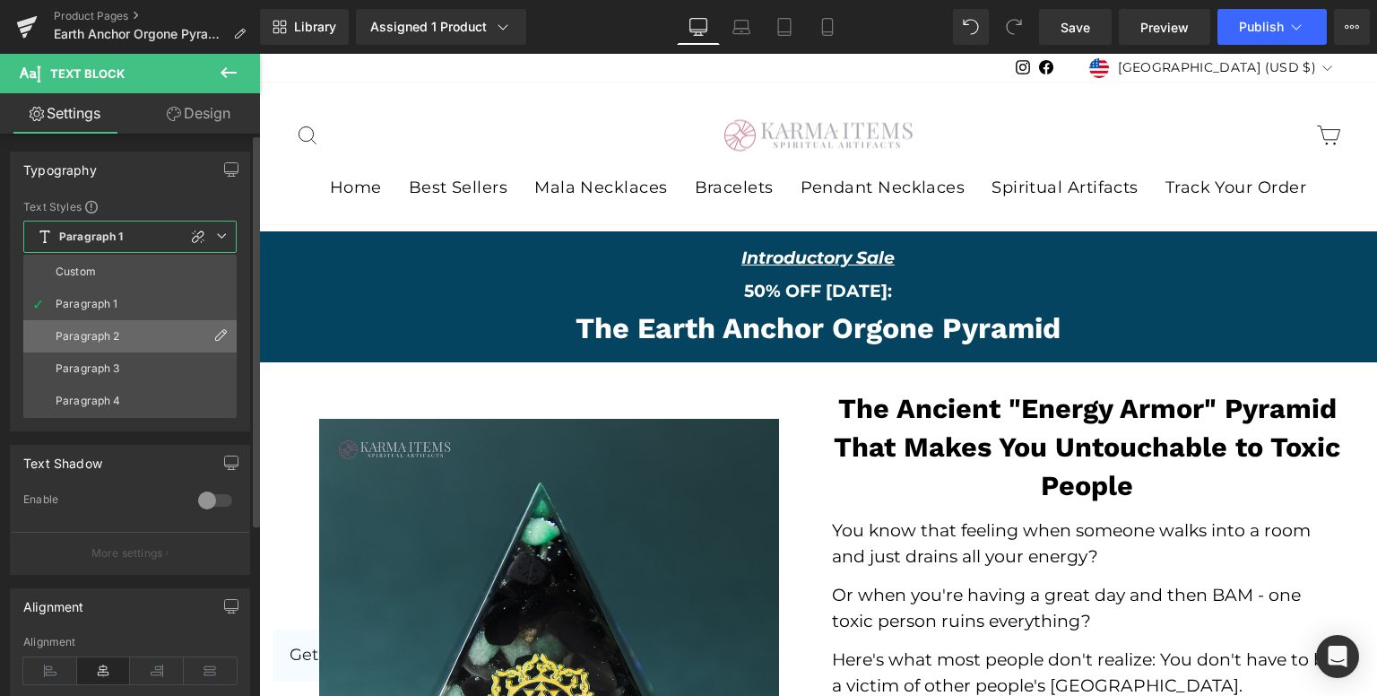
click at [133, 330] on li "Paragraph 2" at bounding box center [129, 336] width 213 height 32
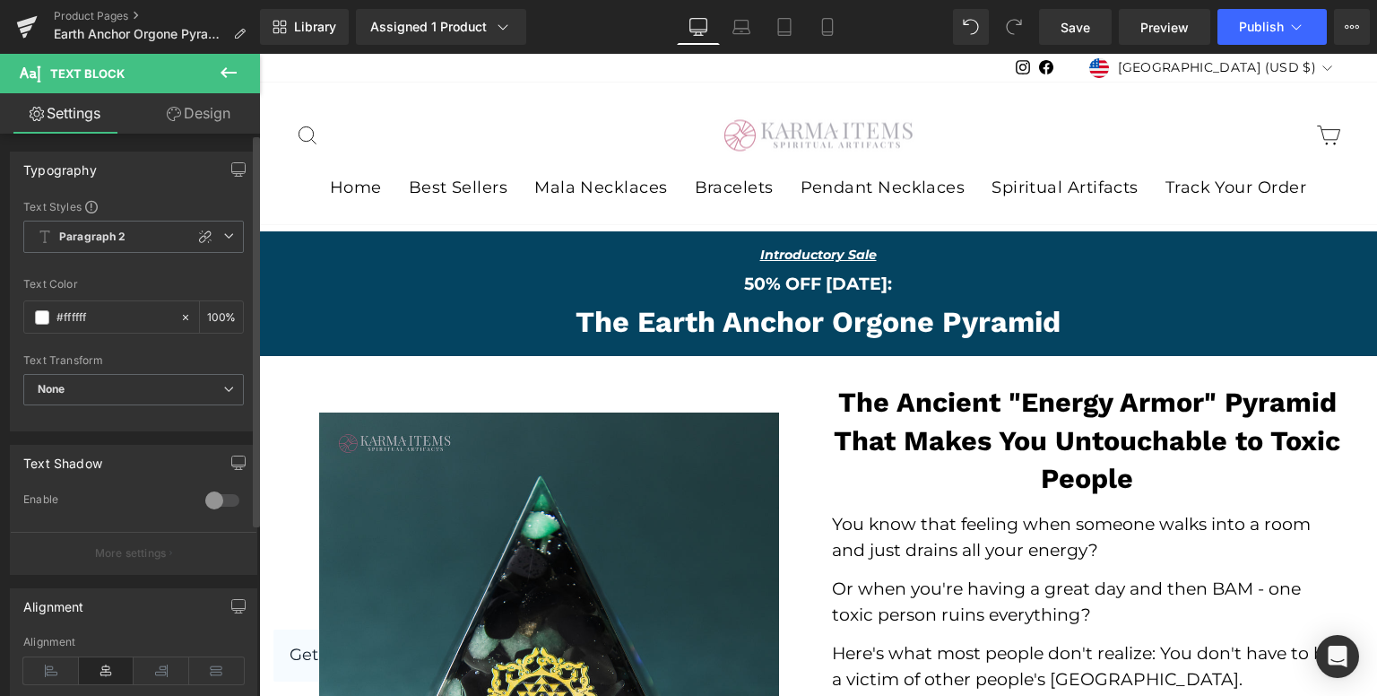
click at [133, 296] on div "Text Color #ffffff 100 %" at bounding box center [133, 316] width 221 height 76
click at [140, 240] on span "Paragraph 2" at bounding box center [133, 237] width 221 height 32
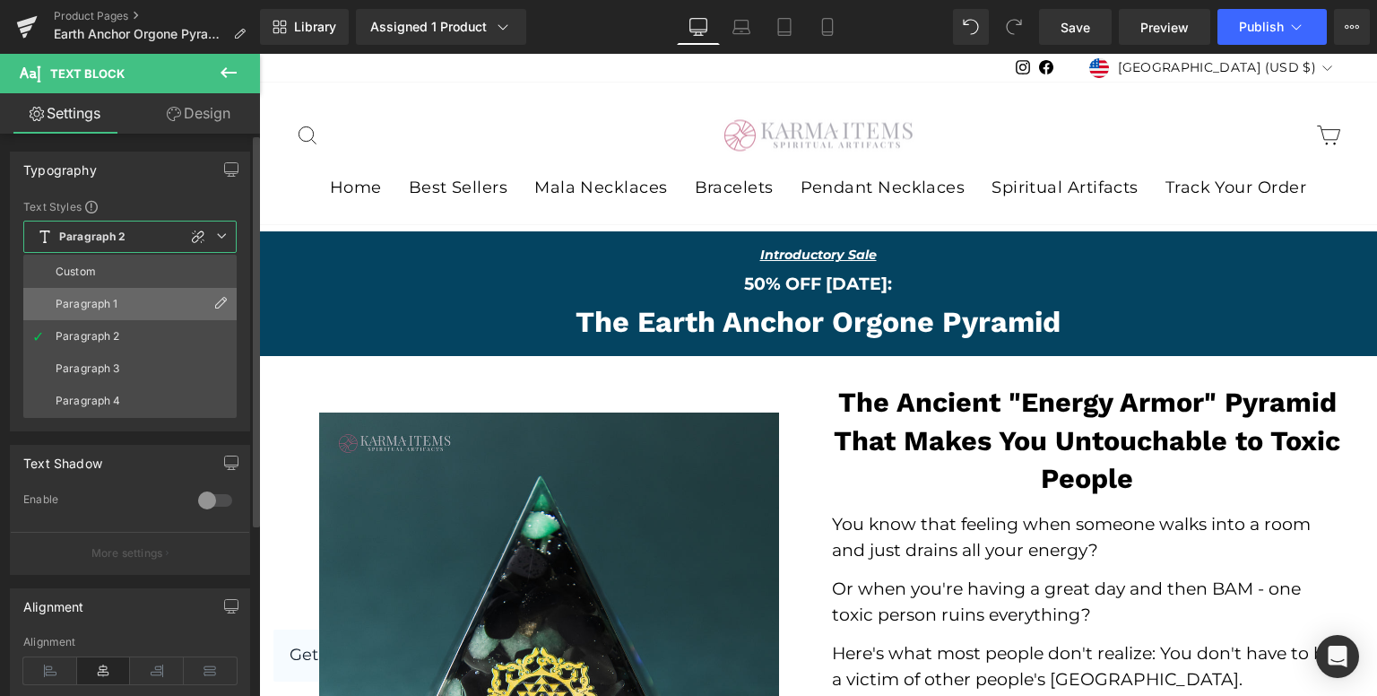
click at [143, 295] on li "Paragraph 1" at bounding box center [129, 304] width 213 height 32
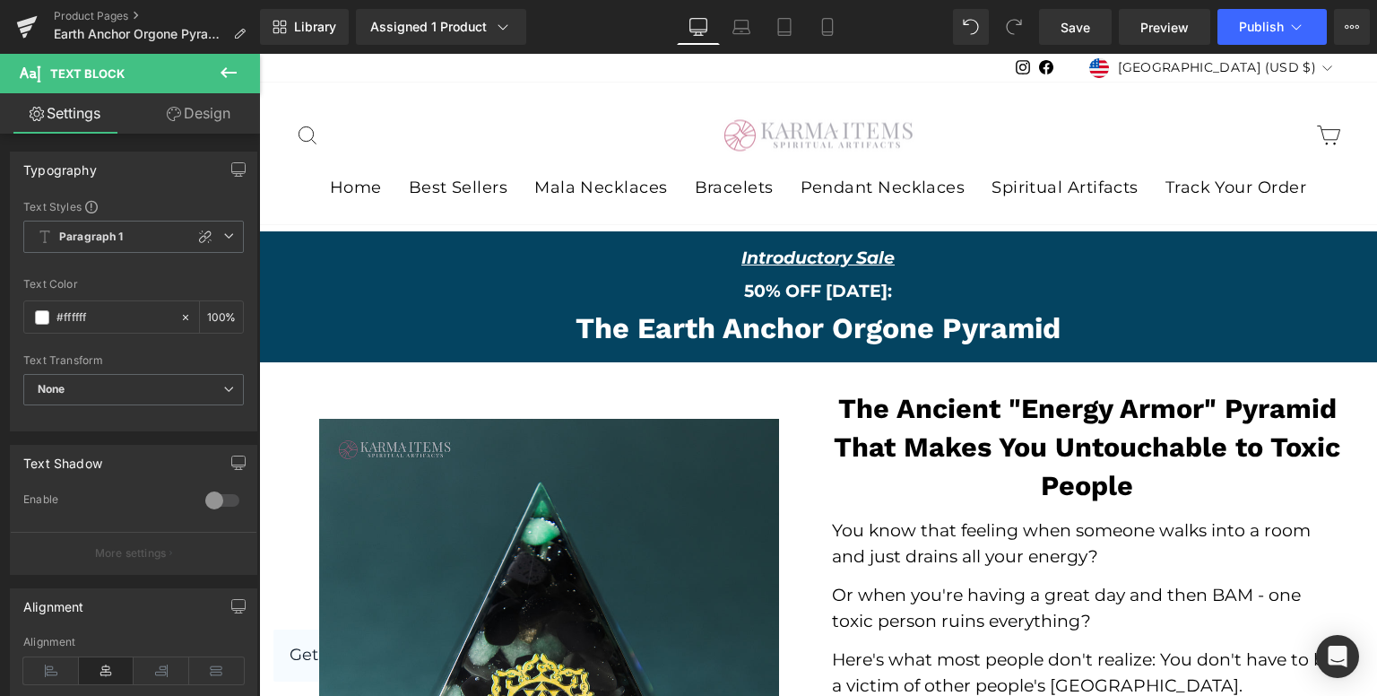
click at [212, 123] on link "Design" at bounding box center [199, 113] width 130 height 40
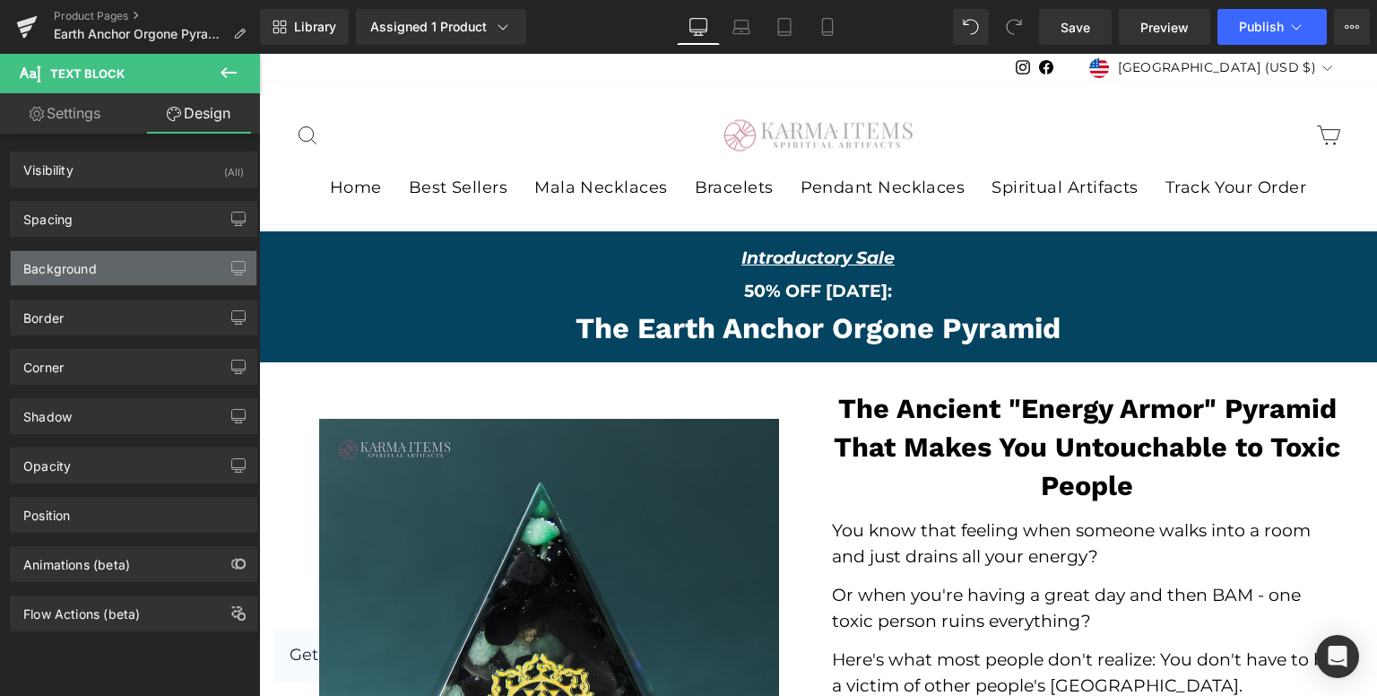
click at [143, 275] on div "Background" at bounding box center [134, 268] width 246 height 34
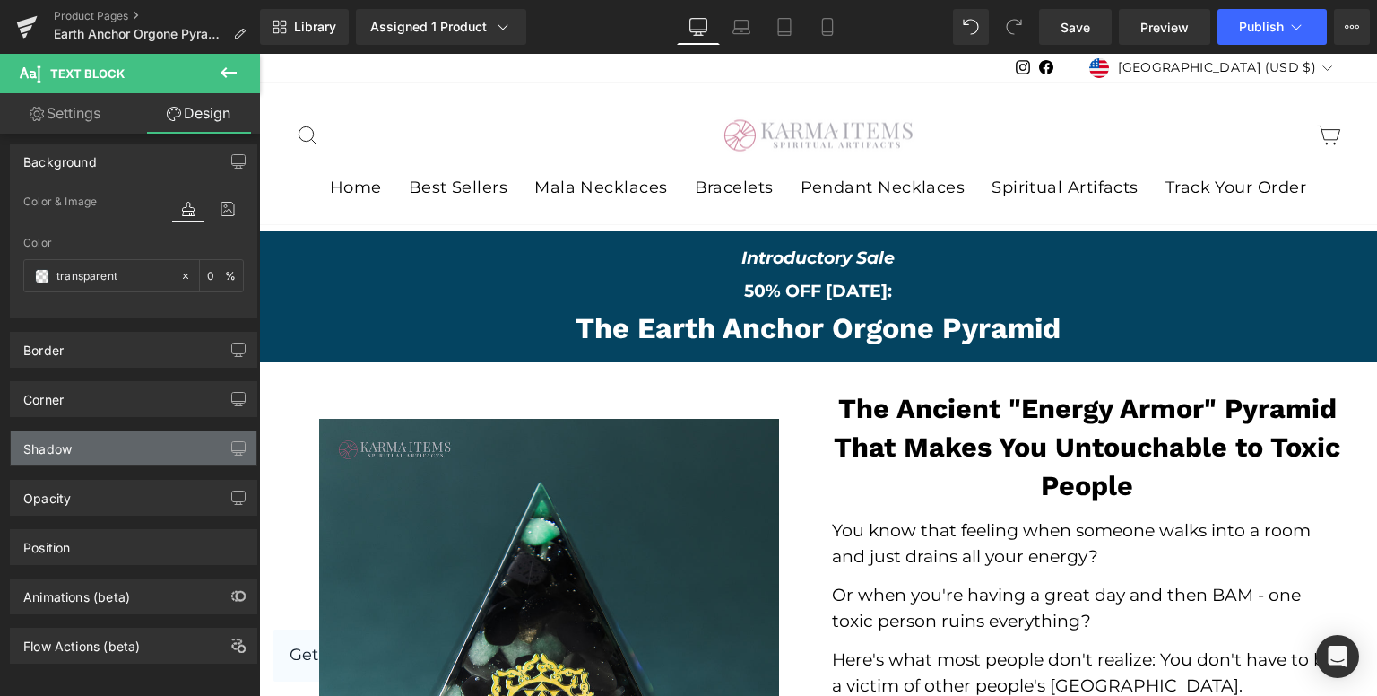
scroll to position [121, 0]
